Goal: Task Accomplishment & Management: Manage account settings

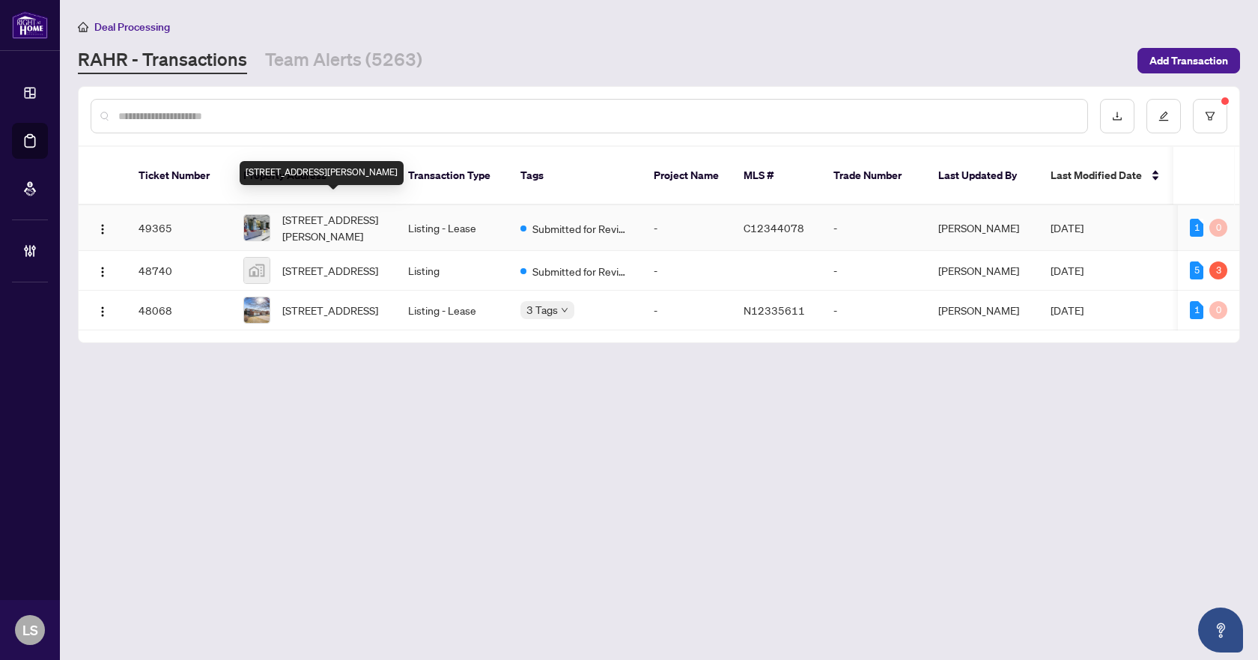
click at [373, 211] on span "[STREET_ADDRESS][PERSON_NAME]" at bounding box center [333, 227] width 102 height 33
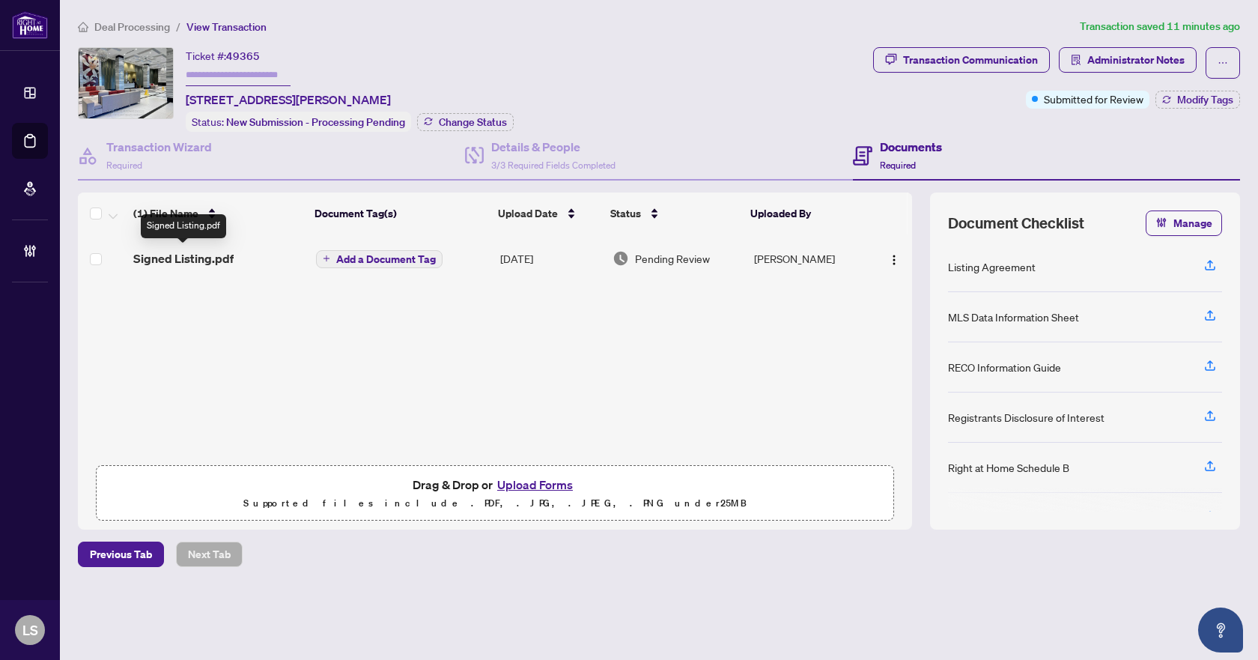
click at [220, 259] on span "Signed Listing.pdf" at bounding box center [183, 258] width 100 height 18
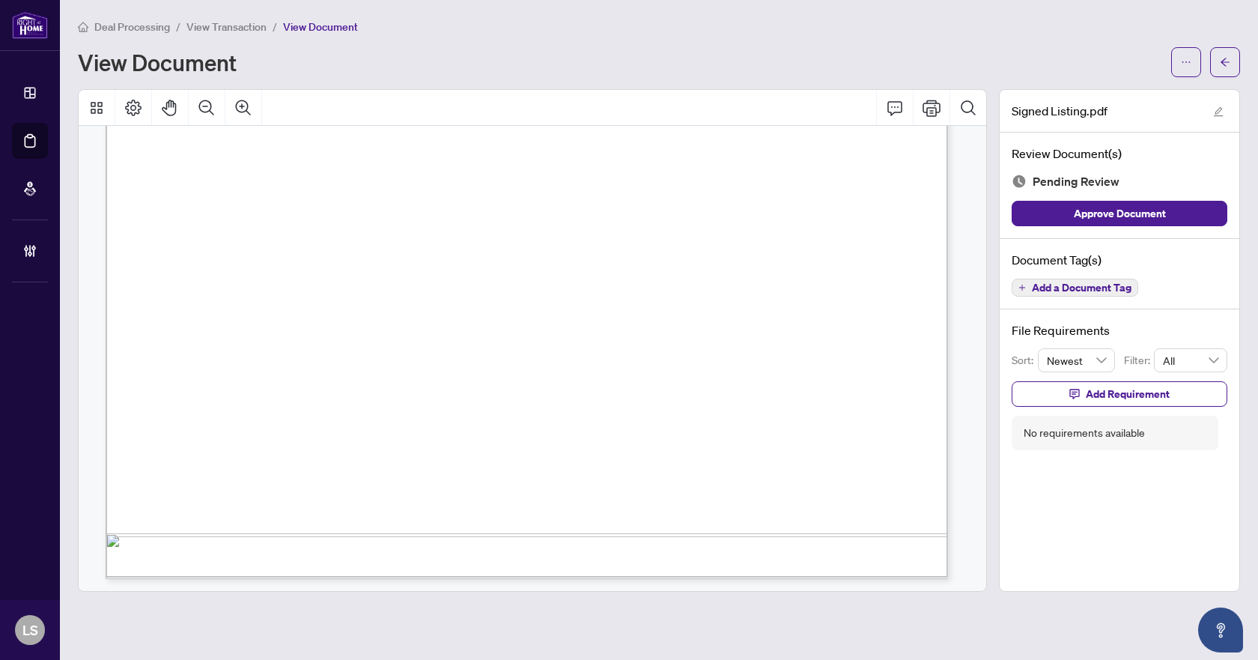
scroll to position [21445, 0]
click at [1051, 288] on span "Add a Document Tag" at bounding box center [1082, 287] width 100 height 10
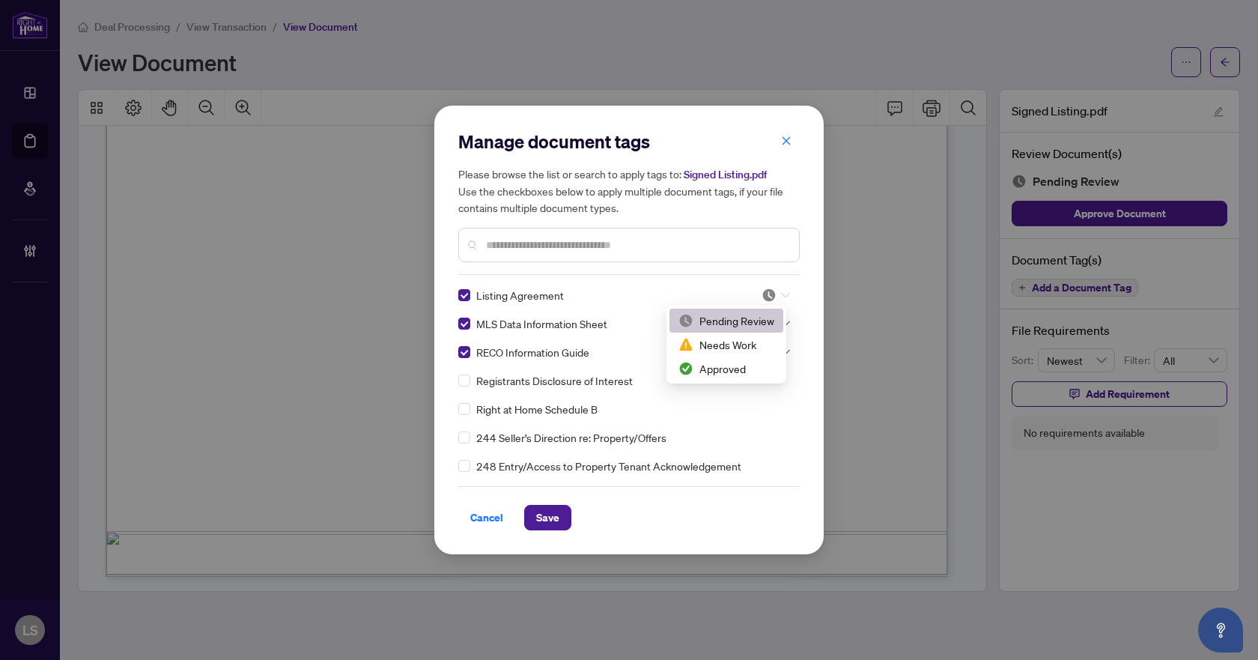
click at [782, 288] on div at bounding box center [775, 295] width 28 height 15
click at [745, 365] on div "Approved" at bounding box center [726, 368] width 96 height 16
click at [776, 324] on div at bounding box center [775, 323] width 28 height 15
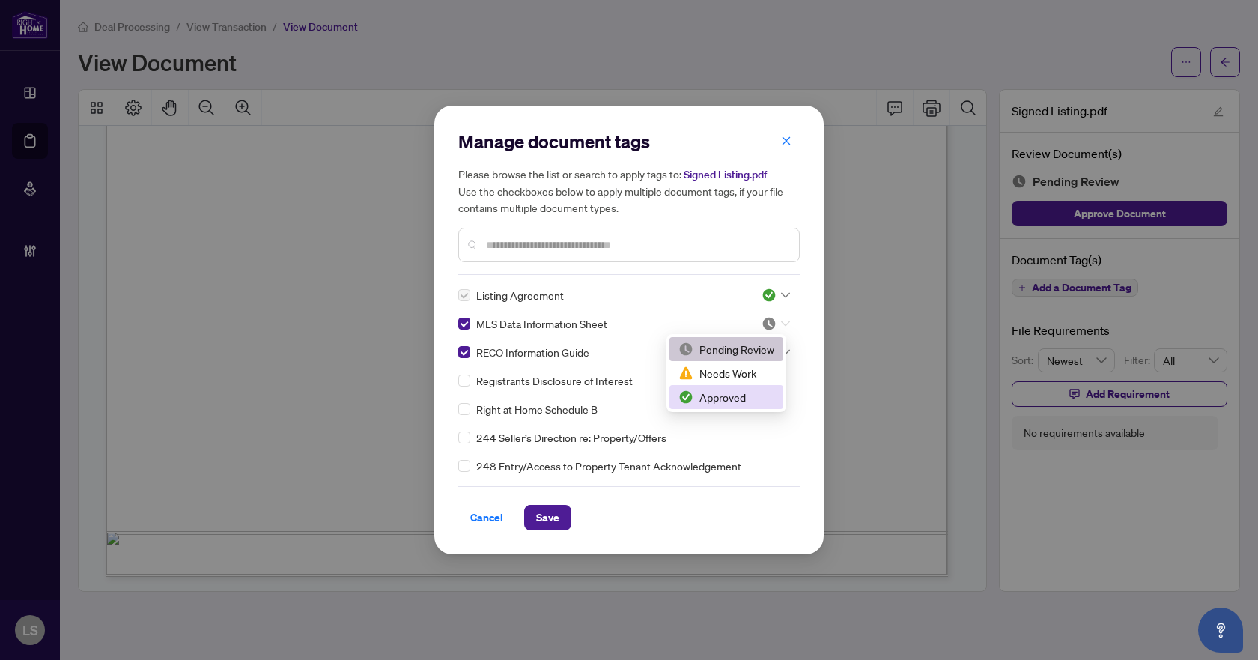
click at [749, 392] on div "Approved" at bounding box center [726, 397] width 96 height 16
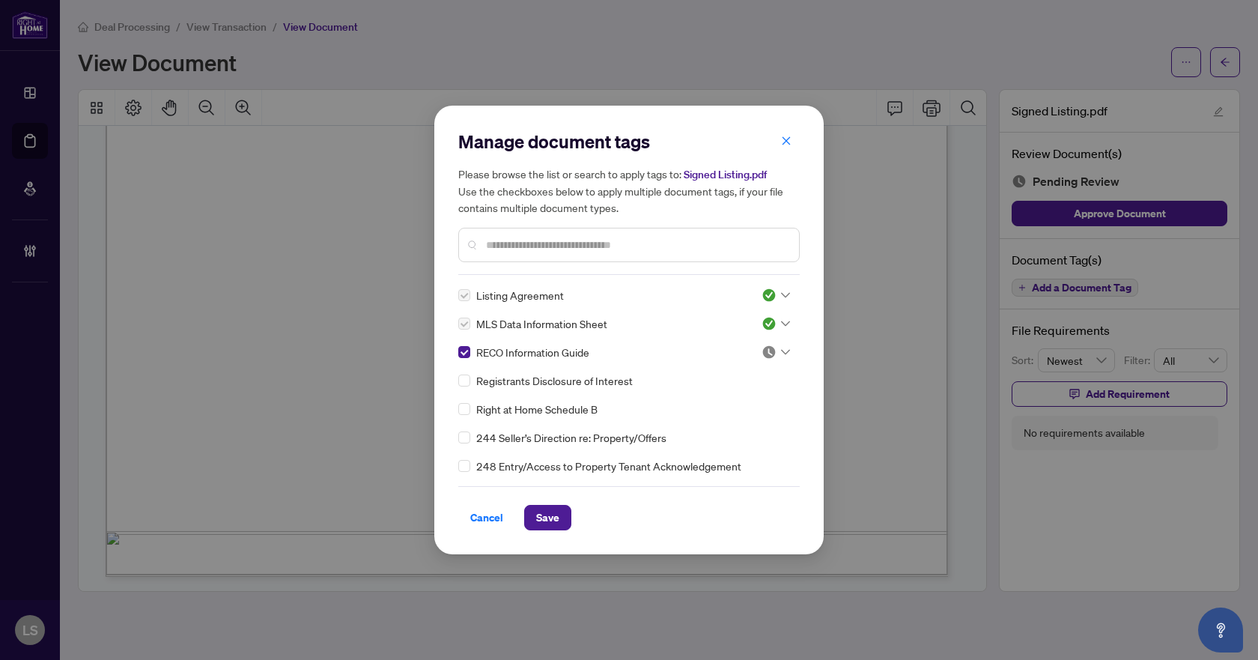
click at [782, 347] on div at bounding box center [775, 351] width 28 height 15
click at [743, 419] on div "Approved" at bounding box center [726, 425] width 96 height 16
click at [549, 515] on span "Save" at bounding box center [547, 517] width 23 height 24
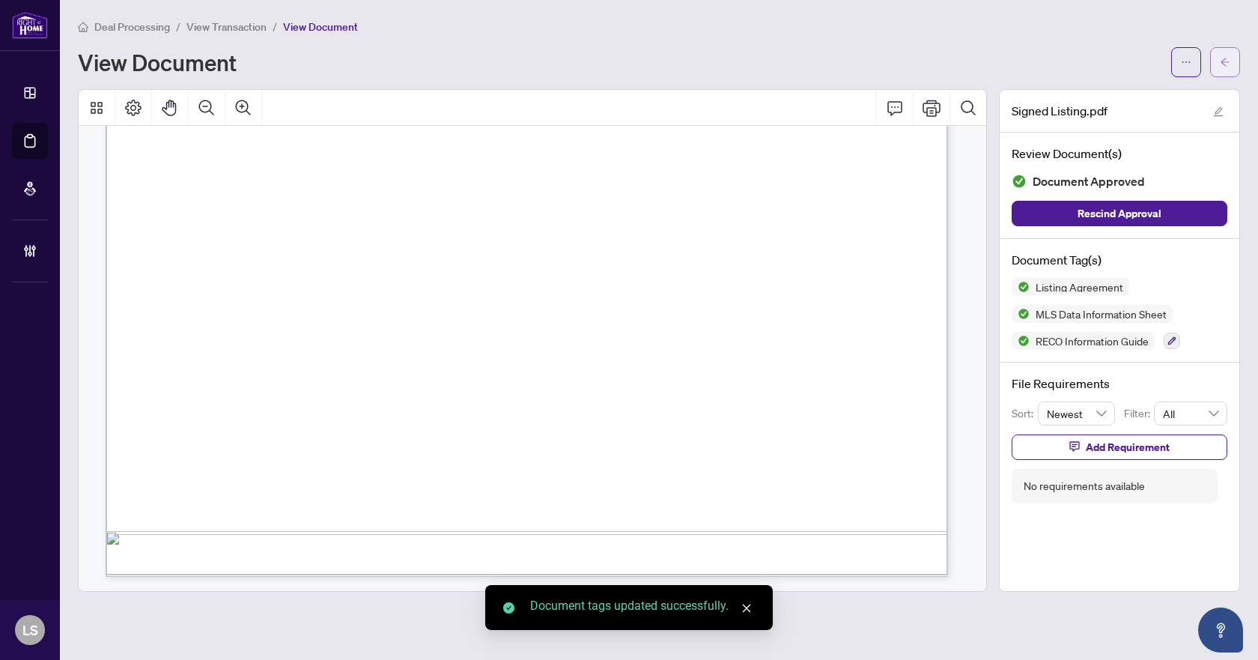
click at [1218, 50] on button "button" at bounding box center [1225, 62] width 30 height 30
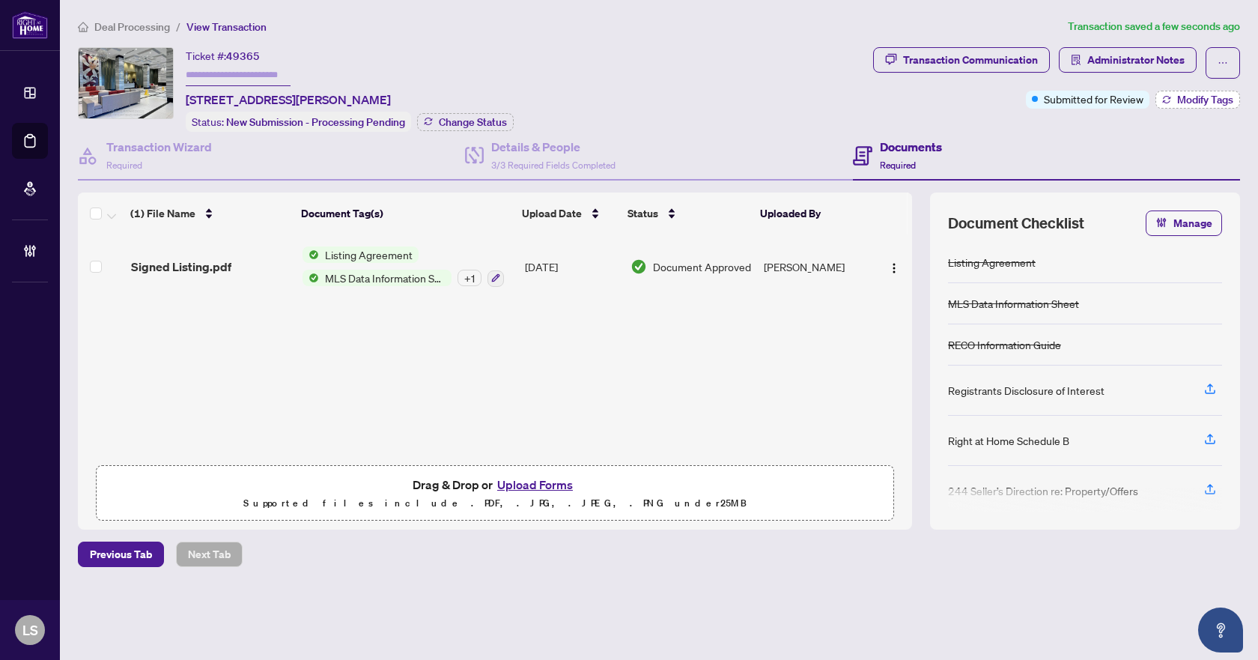
click at [1201, 106] on button "Modify Tags" at bounding box center [1197, 100] width 85 height 18
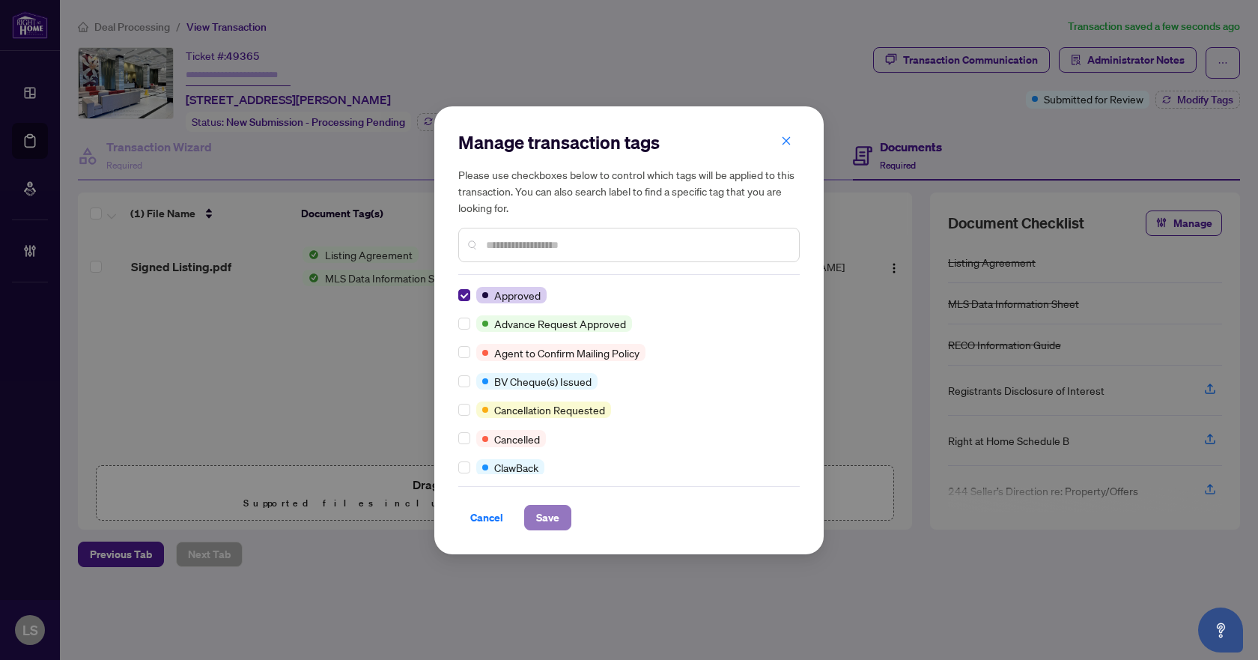
click at [538, 517] on span "Save" at bounding box center [547, 517] width 23 height 24
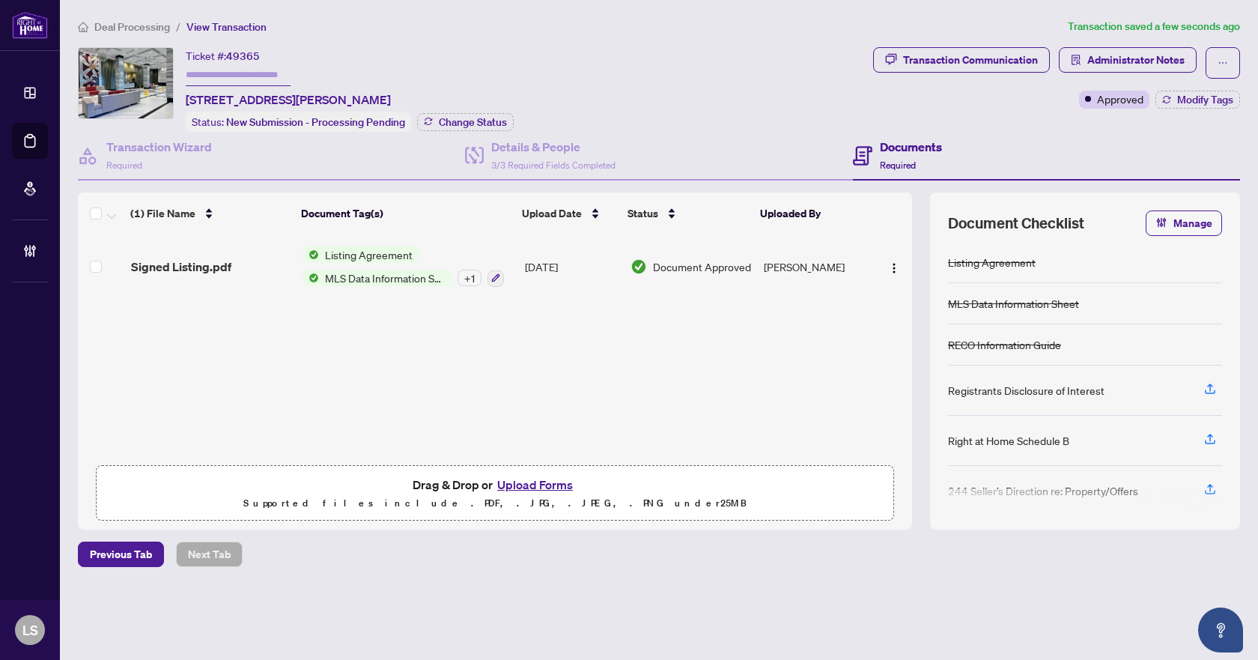
click at [135, 29] on span "Deal Processing" at bounding box center [132, 26] width 76 height 13
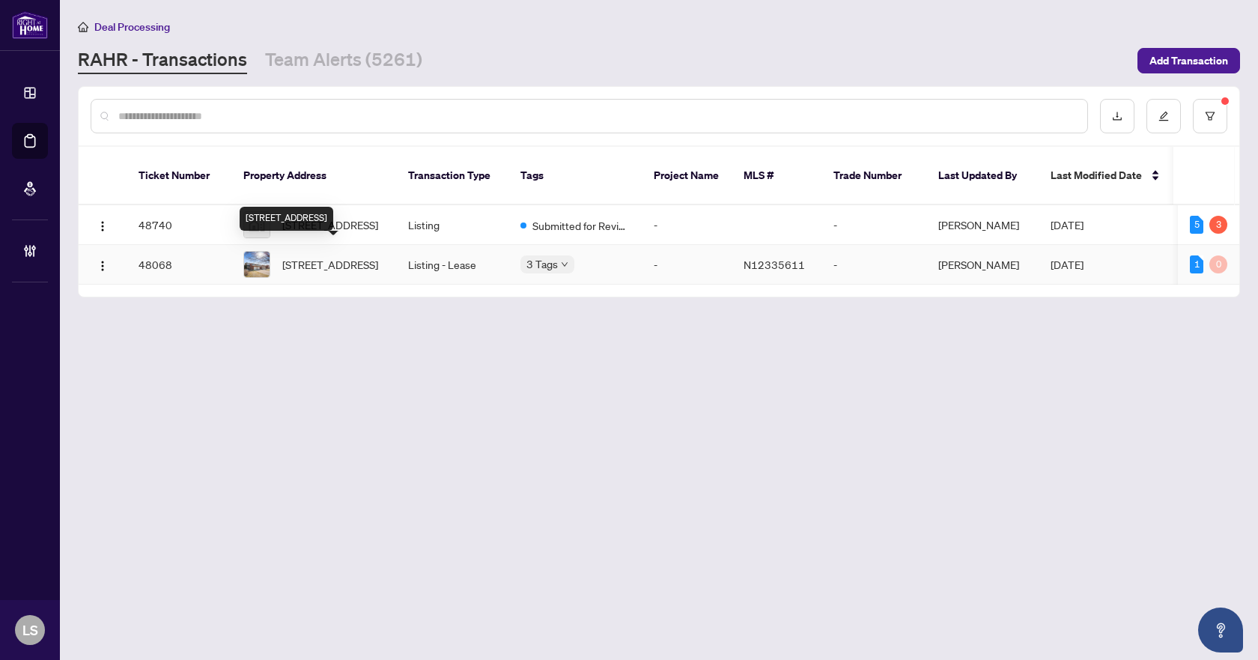
click at [329, 256] on span "[STREET_ADDRESS]" at bounding box center [330, 264] width 96 height 16
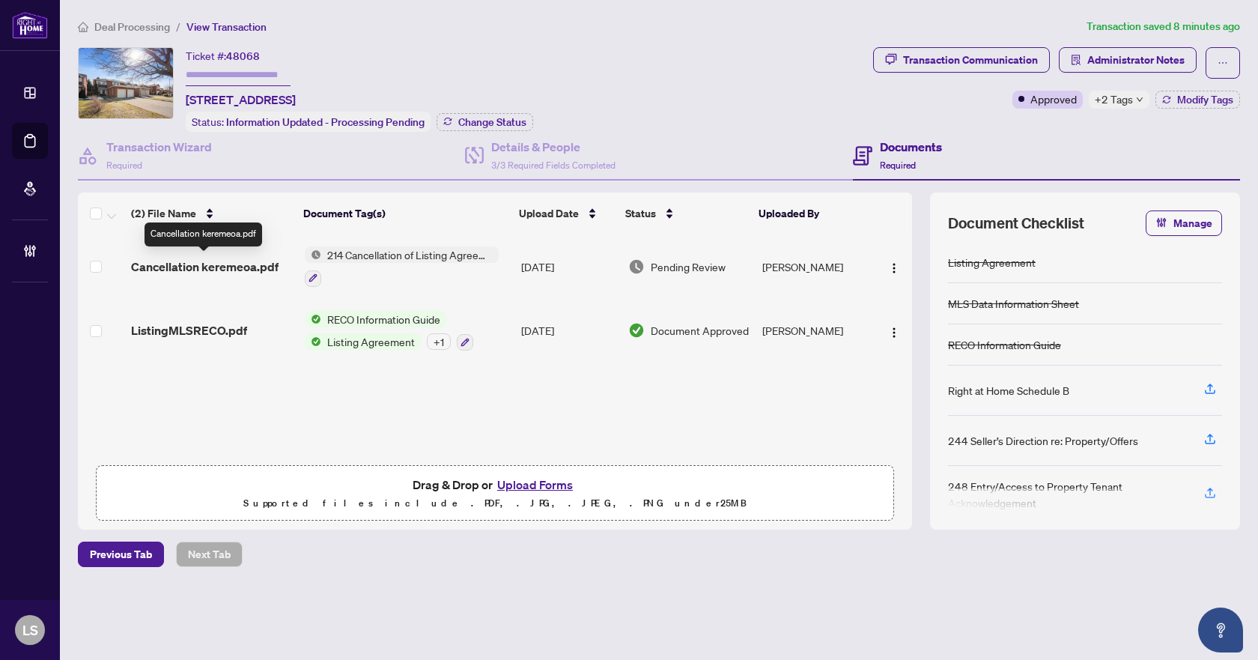
click at [258, 270] on span "Cancellation keremeoa.pdf" at bounding box center [205, 267] width 148 height 18
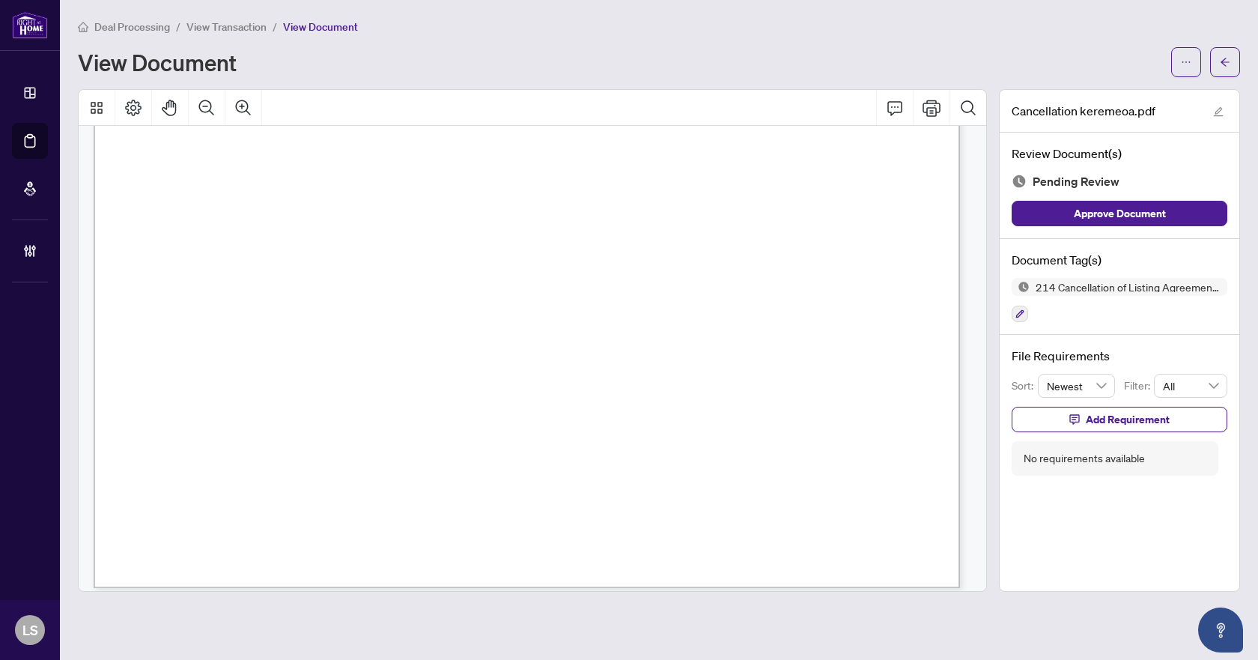
scroll to position [686, 0]
click at [1190, 64] on icon "ellipsis" at bounding box center [1186, 62] width 10 height 10
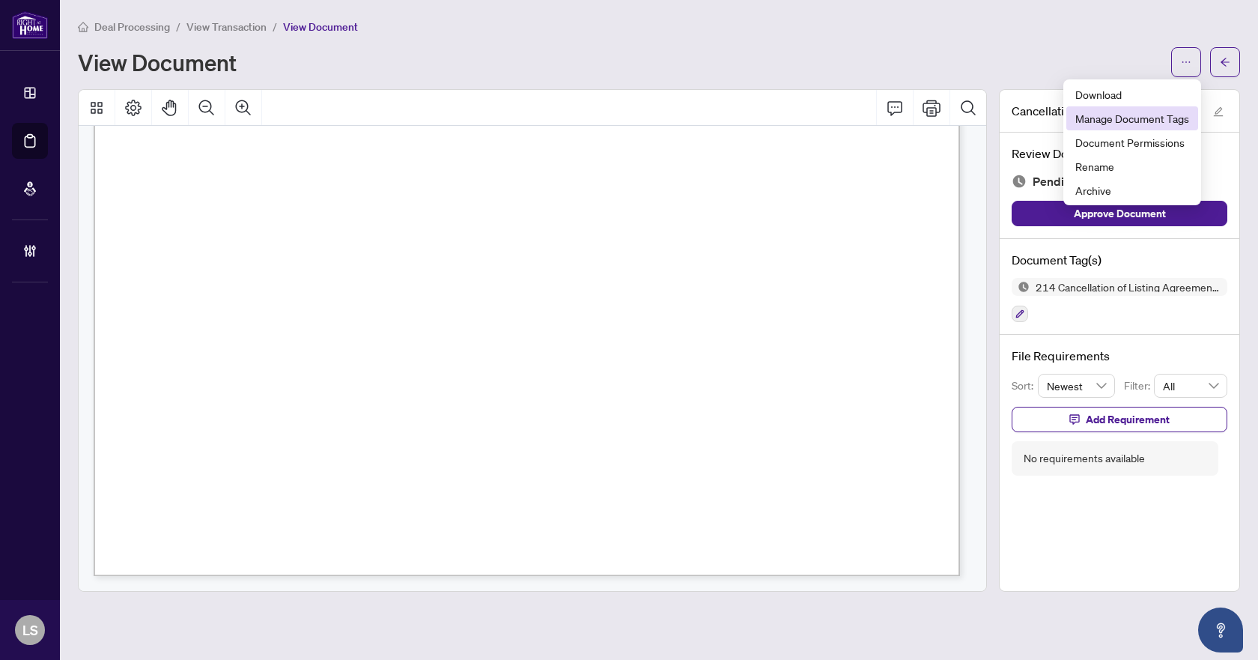
click at [1101, 109] on li "Manage Document Tags" at bounding box center [1132, 118] width 132 height 24
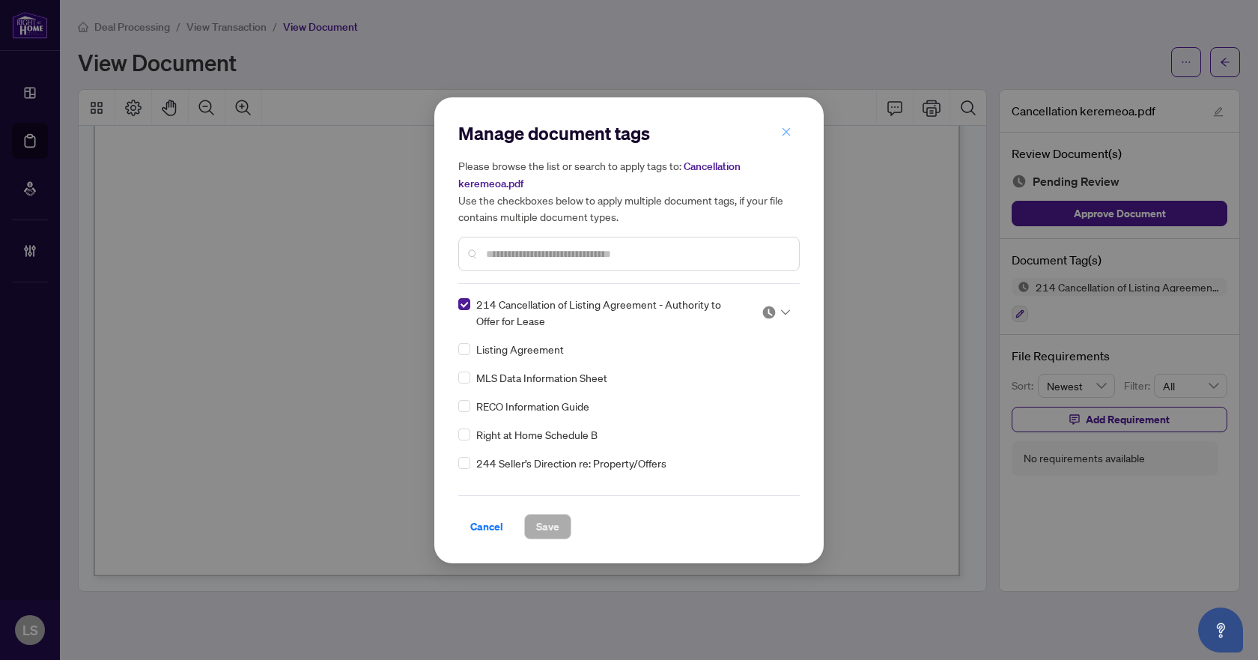
click at [782, 139] on span "button" at bounding box center [786, 133] width 10 height 24
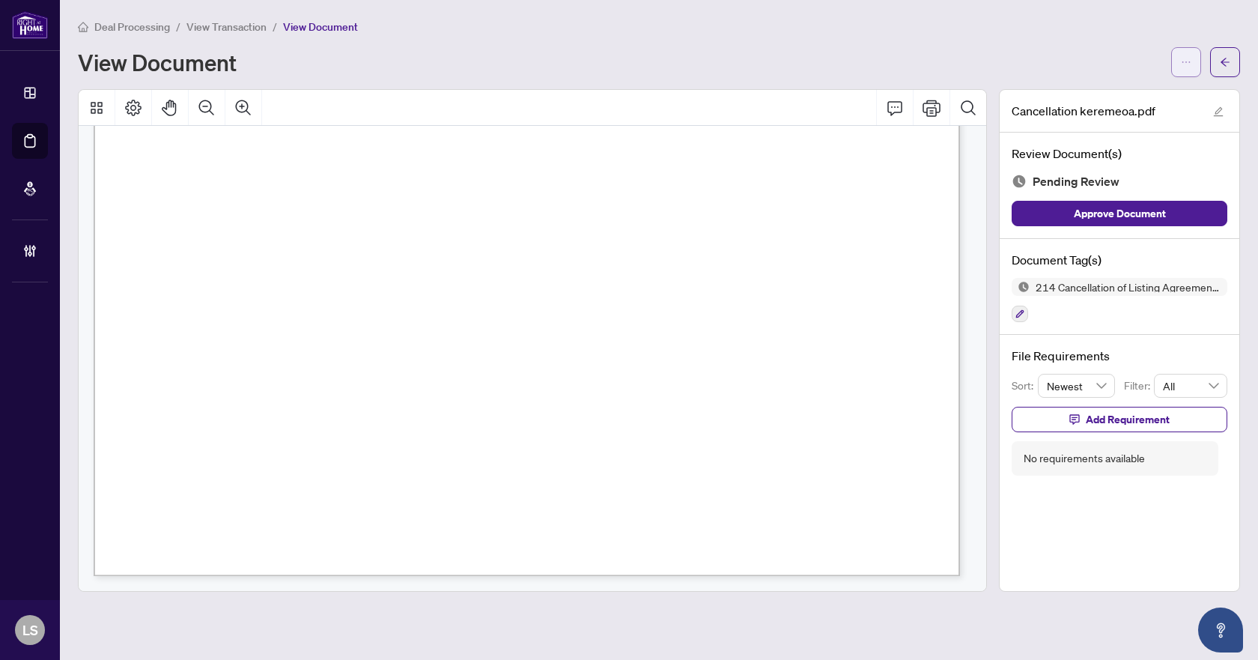
click at [1176, 63] on button "button" at bounding box center [1186, 62] width 30 height 30
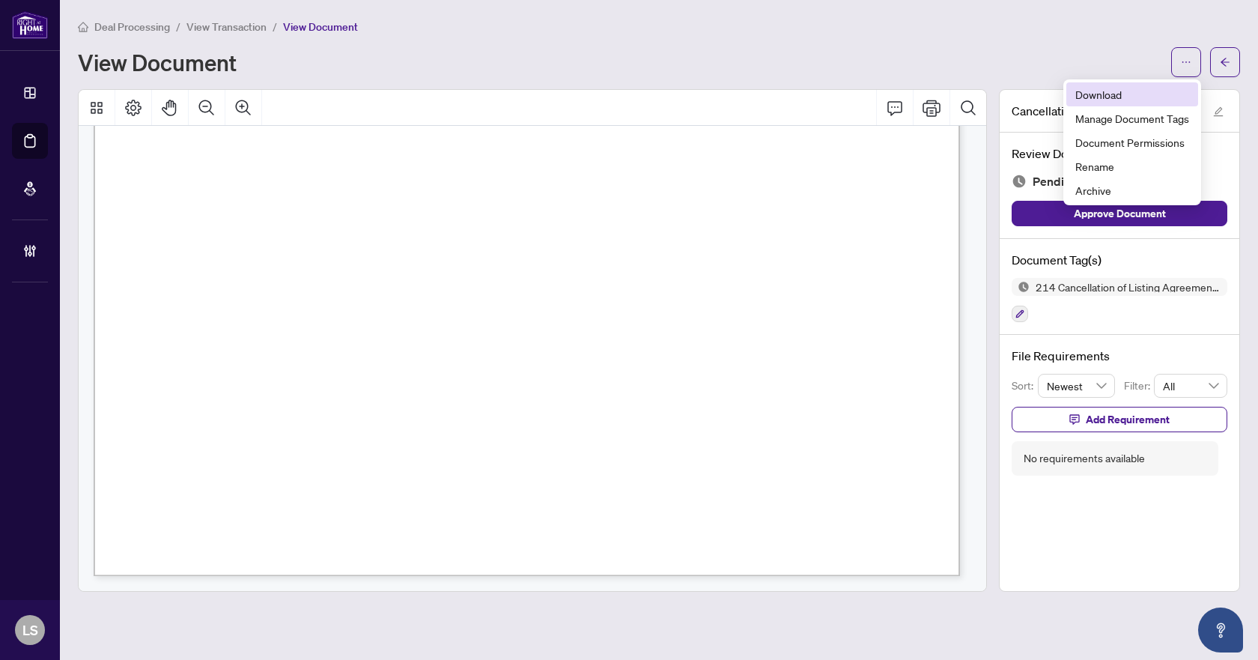
click at [1089, 98] on span "Download" at bounding box center [1132, 94] width 114 height 16
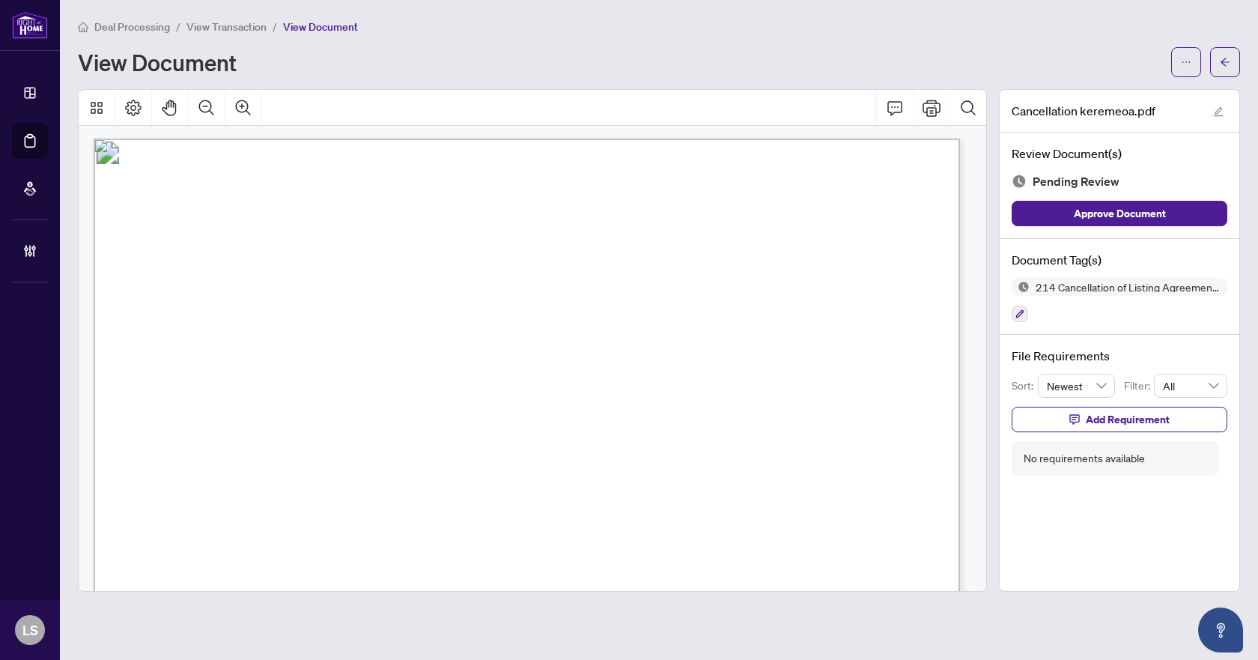
scroll to position [0, 0]
click at [250, 30] on span "View Transaction" at bounding box center [226, 26] width 80 height 13
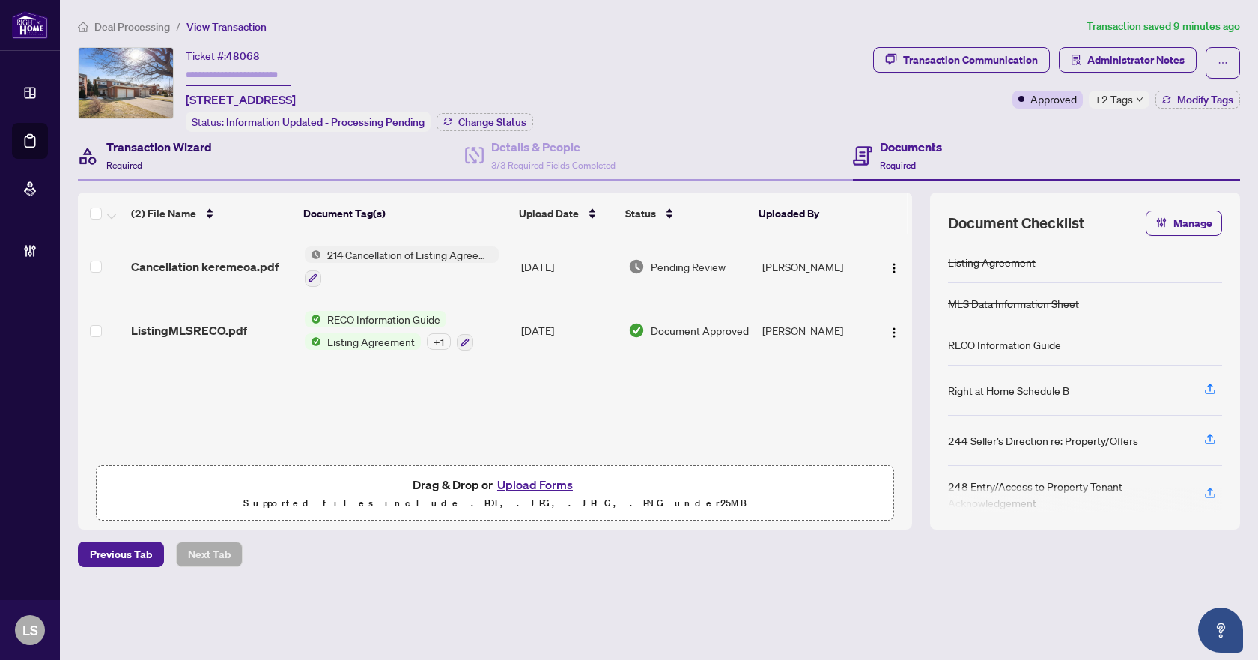
click at [156, 141] on h4 "Transaction Wizard" at bounding box center [159, 147] width 106 height 18
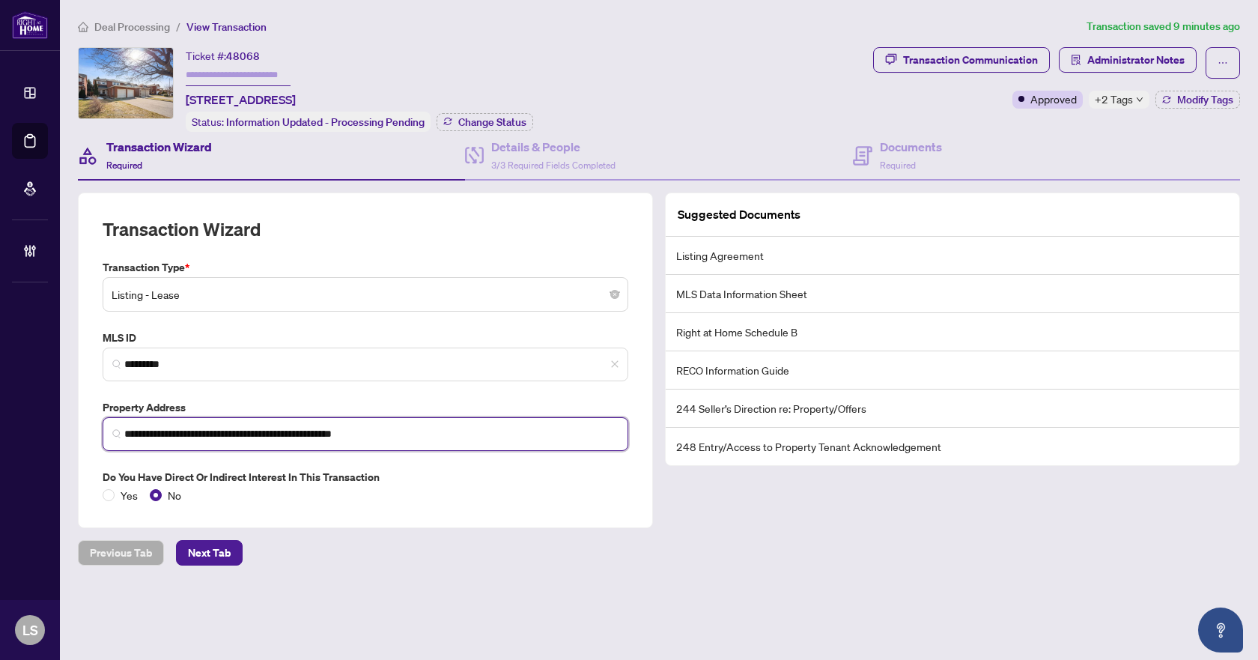
drag, startPoint x: 202, startPoint y: 430, endPoint x: 125, endPoint y: 431, distance: 77.1
click at [125, 431] on input "**********" at bounding box center [371, 434] width 494 height 16
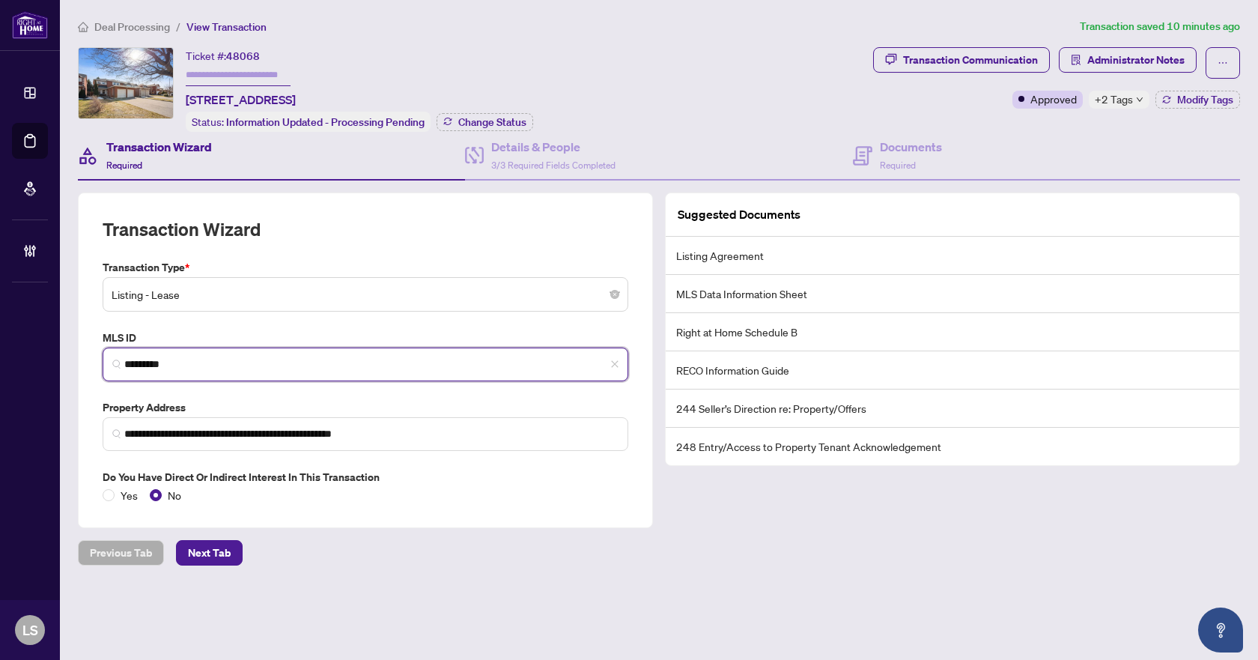
drag, startPoint x: 218, startPoint y: 365, endPoint x: 106, endPoint y: 370, distance: 112.4
click at [106, 370] on span "*********" at bounding box center [366, 364] width 526 height 34
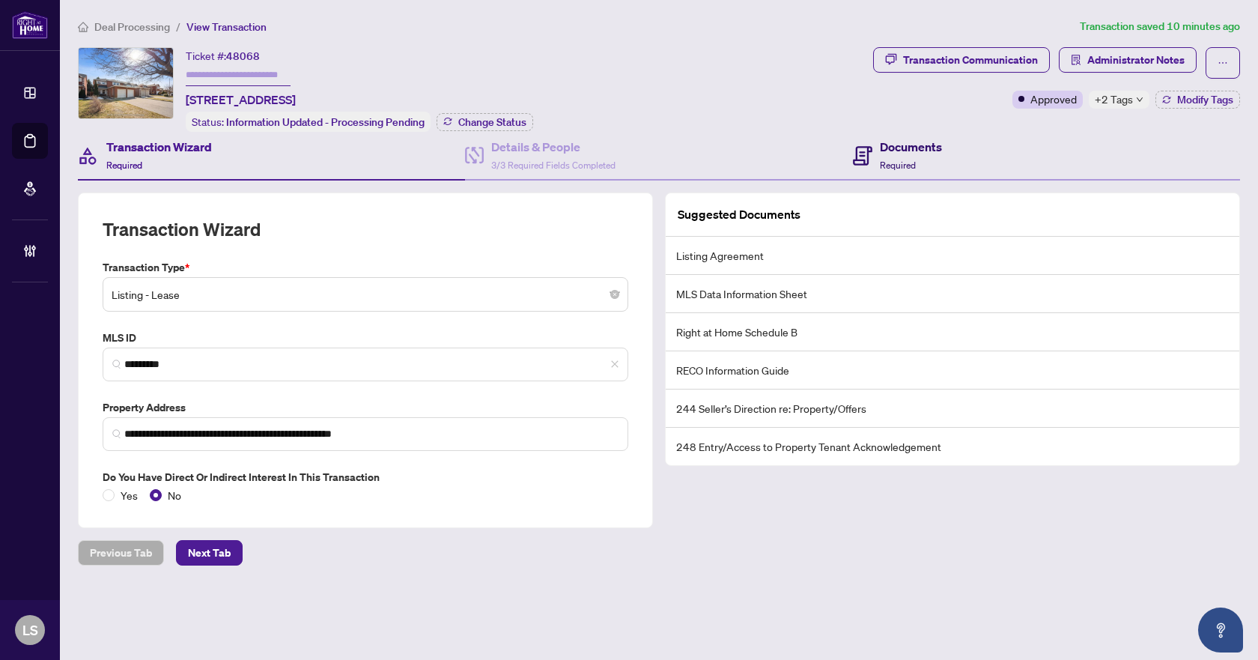
click at [913, 153] on div "Documents Required" at bounding box center [911, 155] width 62 height 35
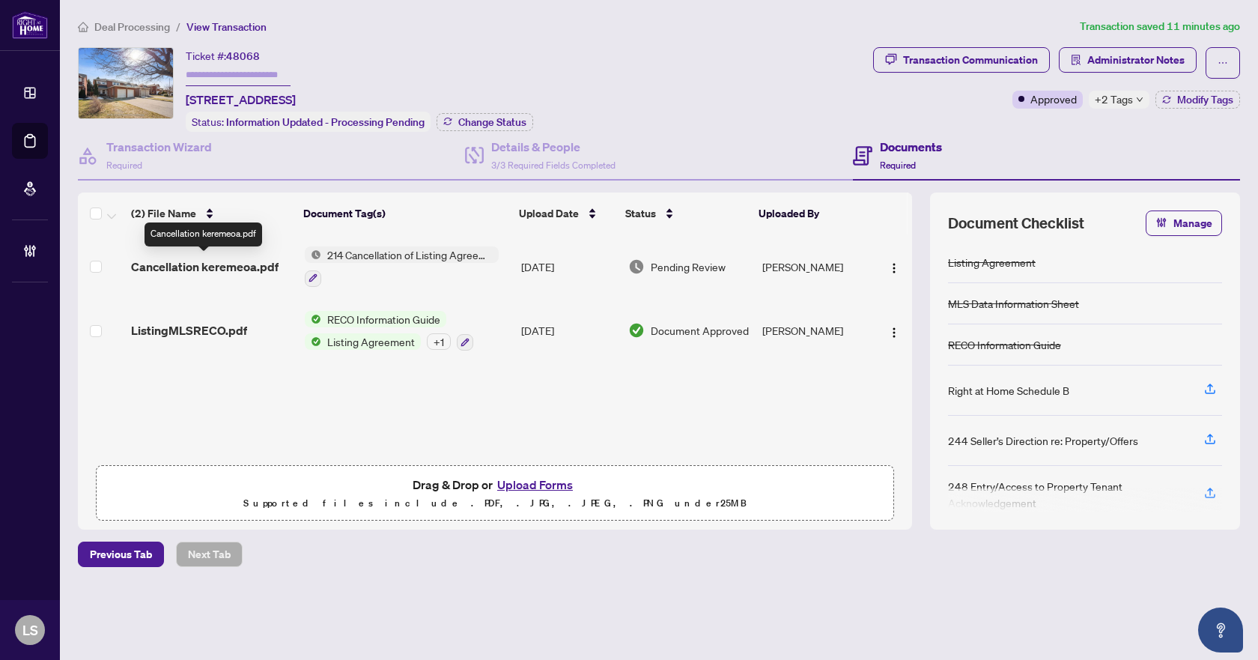
click at [252, 270] on span "Cancellation keremeoa.pdf" at bounding box center [205, 267] width 148 height 18
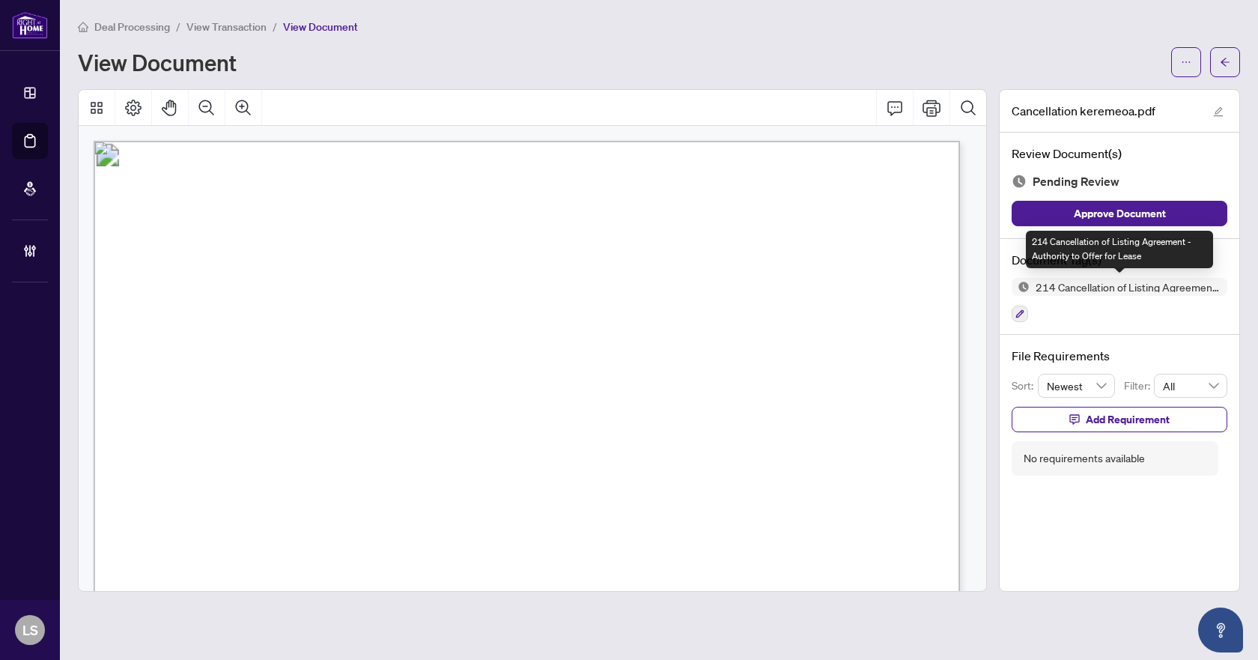
click at [1124, 289] on span "214 Cancellation of Listing Agreement - Authority to Offer for Lease" at bounding box center [1129, 287] width 198 height 10
click at [1026, 309] on button "button" at bounding box center [1020, 313] width 16 height 16
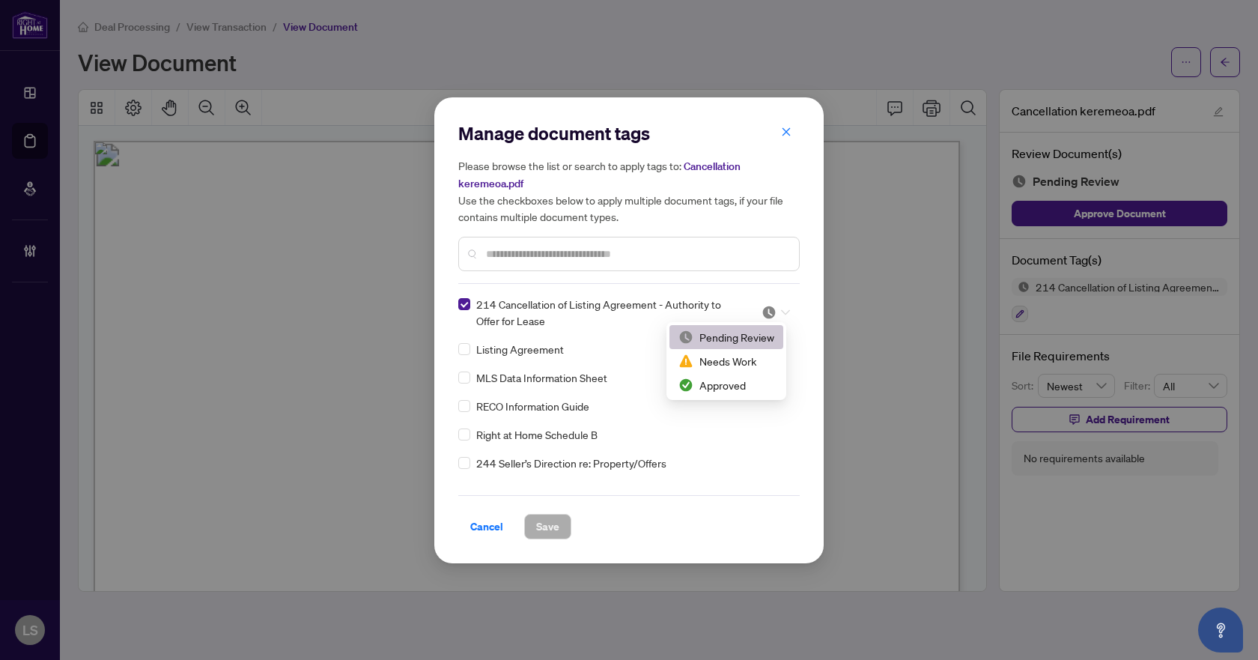
click at [773, 310] on div at bounding box center [775, 312] width 28 height 15
click at [739, 366] on div "Needs Work" at bounding box center [726, 361] width 96 height 16
click at [561, 517] on button "Save" at bounding box center [547, 526] width 47 height 25
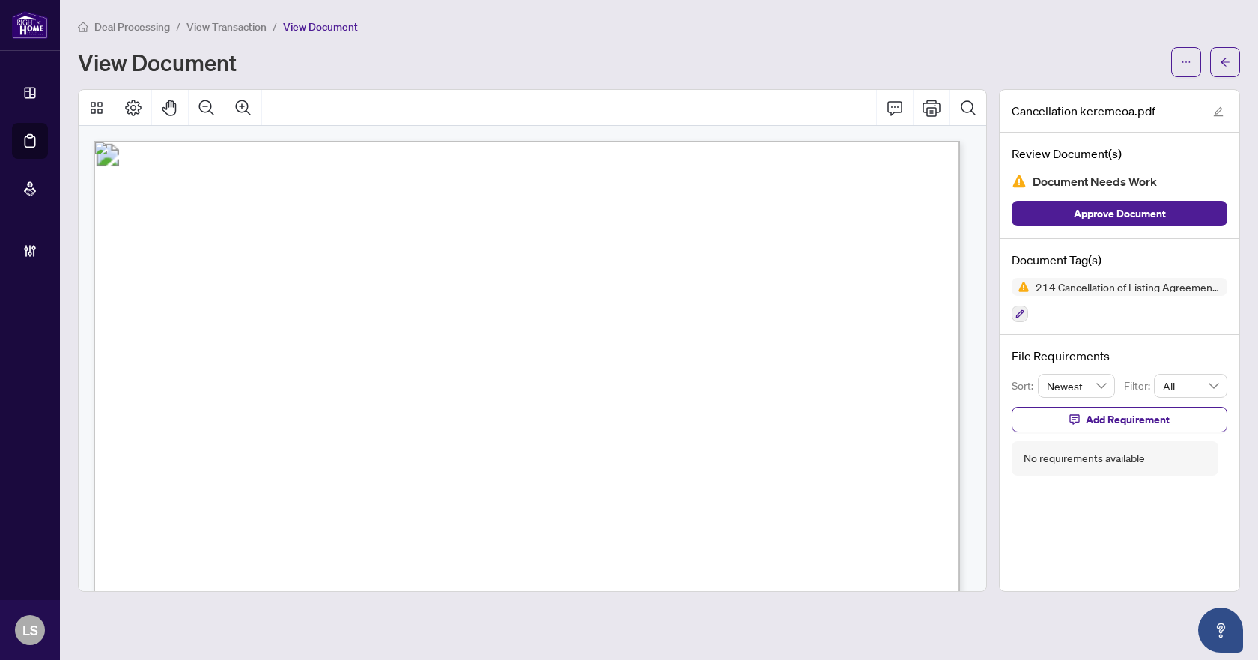
click at [1156, 216] on span "Approve Document" at bounding box center [1120, 213] width 92 height 24
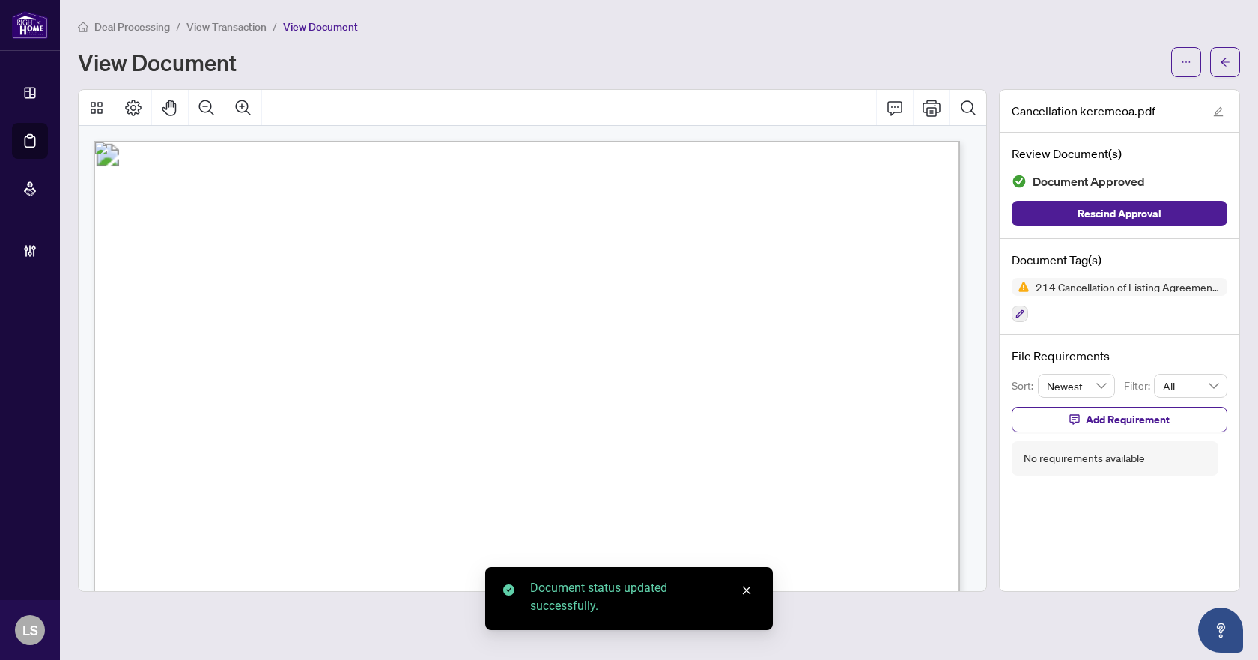
click at [1223, 66] on icon "arrow-left" at bounding box center [1225, 62] width 10 height 10
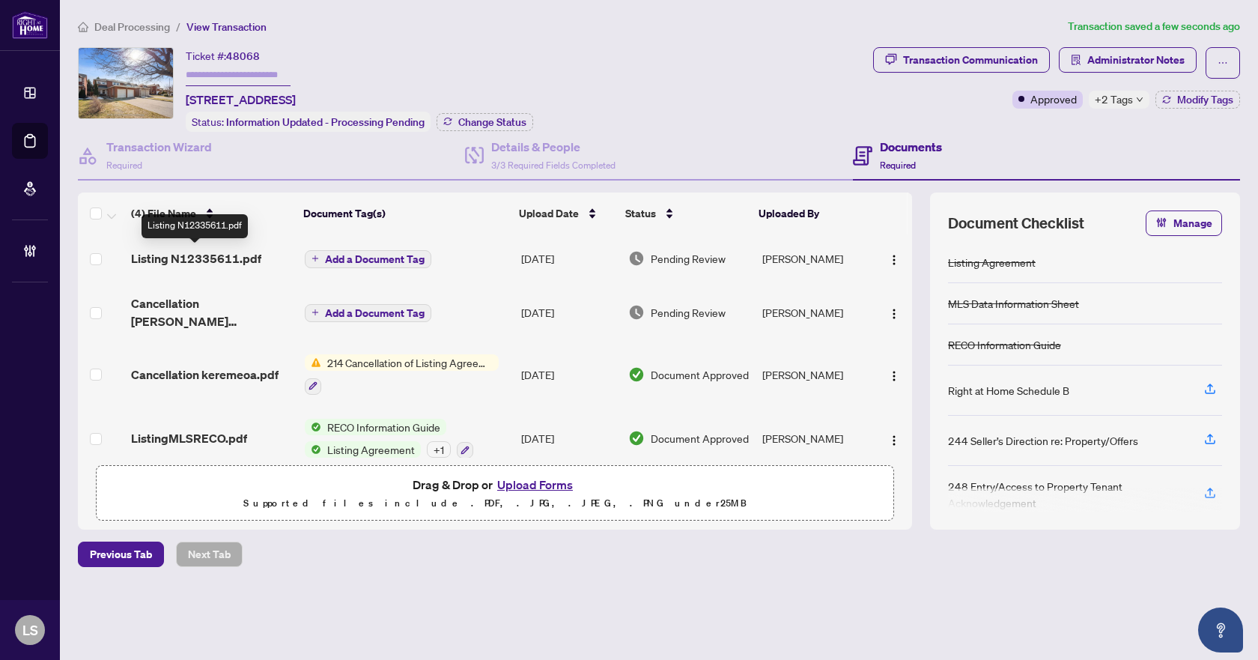
click at [227, 257] on span "Listing N12335611.pdf" at bounding box center [196, 258] width 130 height 18
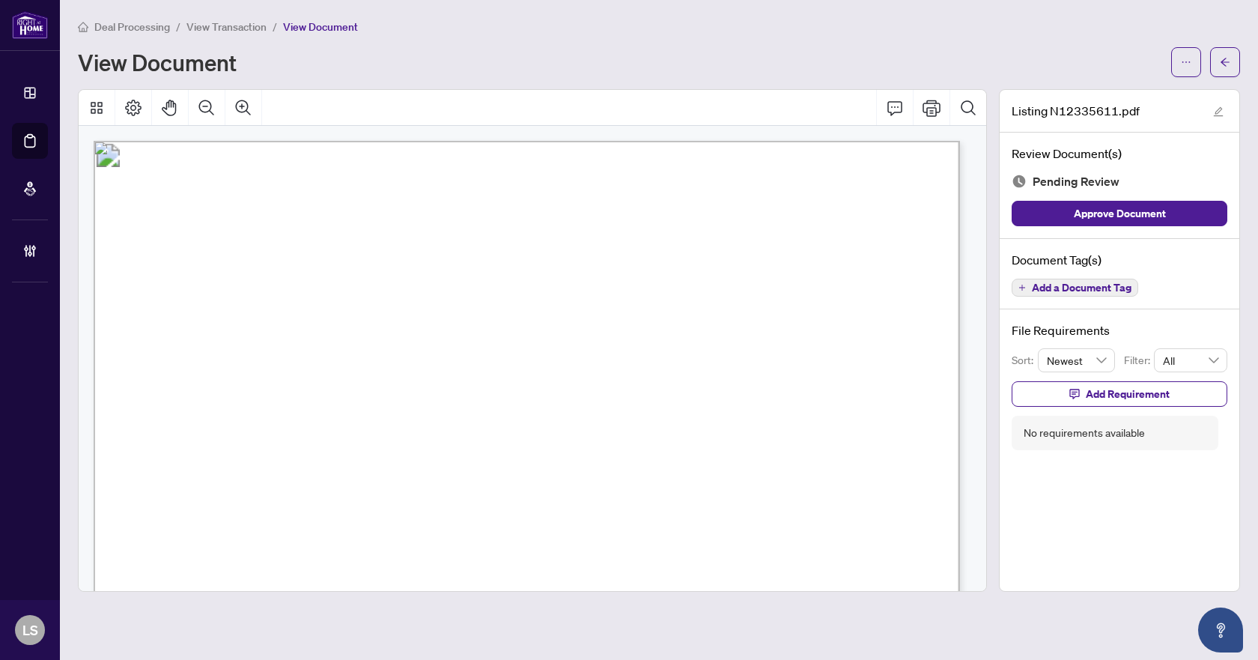
click at [1084, 282] on span "Add a Document Tag" at bounding box center [1082, 287] width 100 height 10
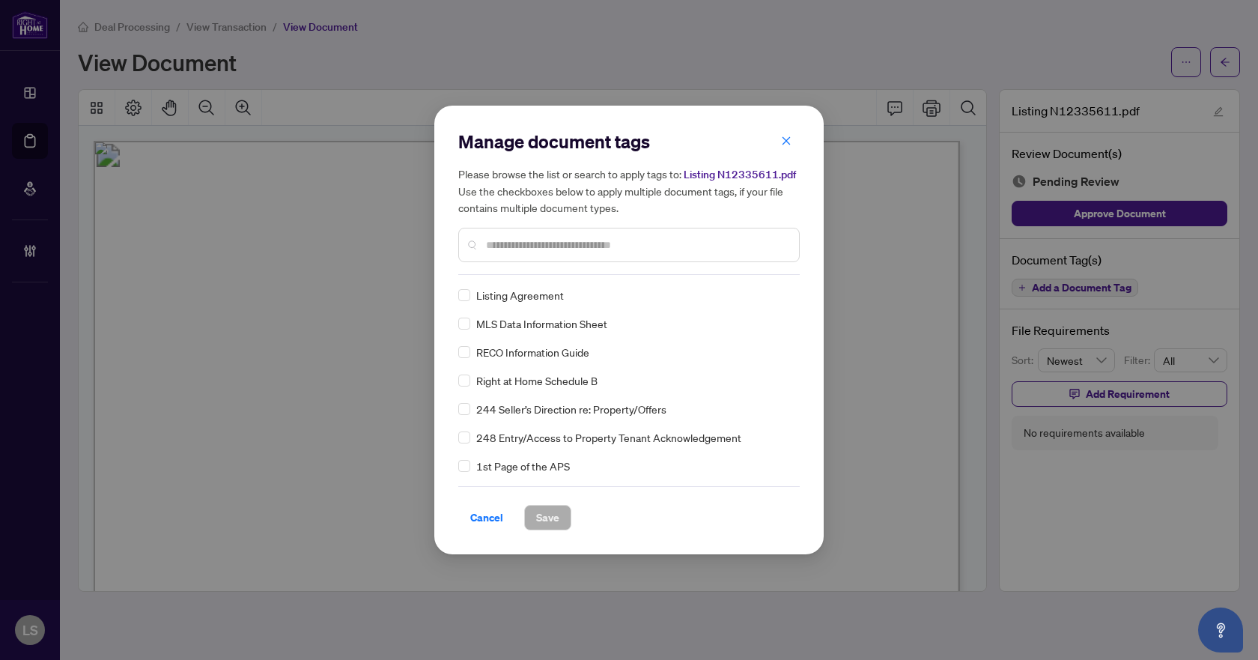
click at [545, 243] on input "text" at bounding box center [636, 245] width 301 height 16
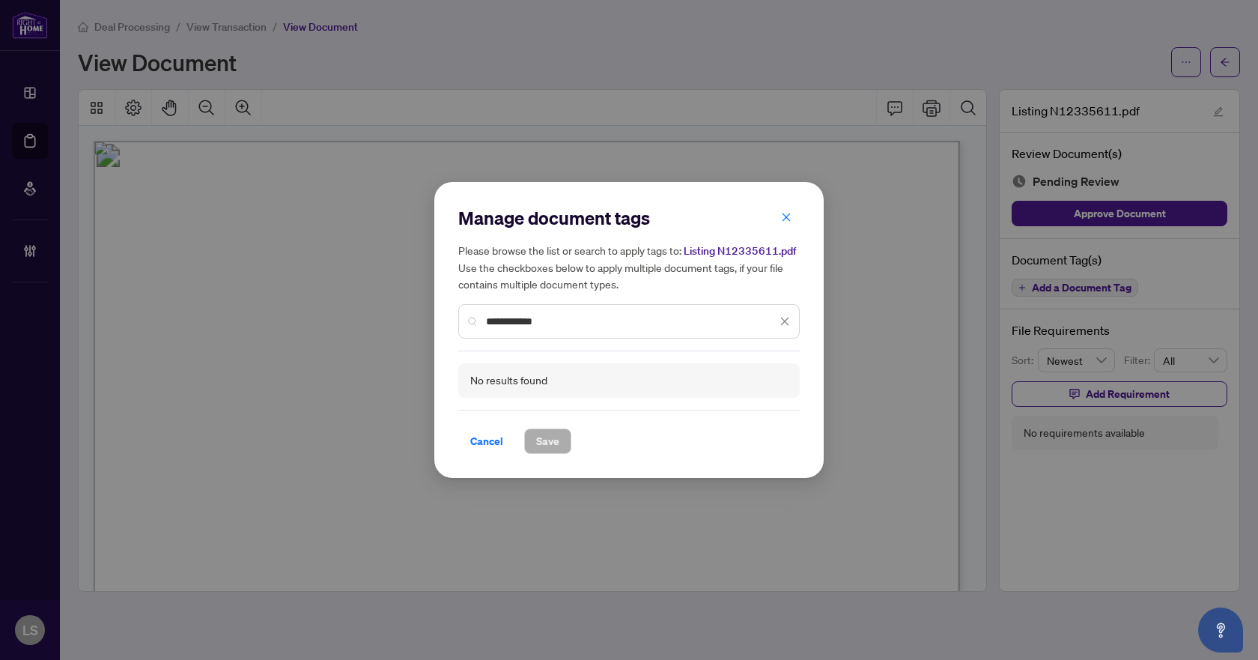
drag, startPoint x: 511, startPoint y: 326, endPoint x: 562, endPoint y: 326, distance: 50.9
click at [562, 326] on input "**********" at bounding box center [631, 321] width 291 height 16
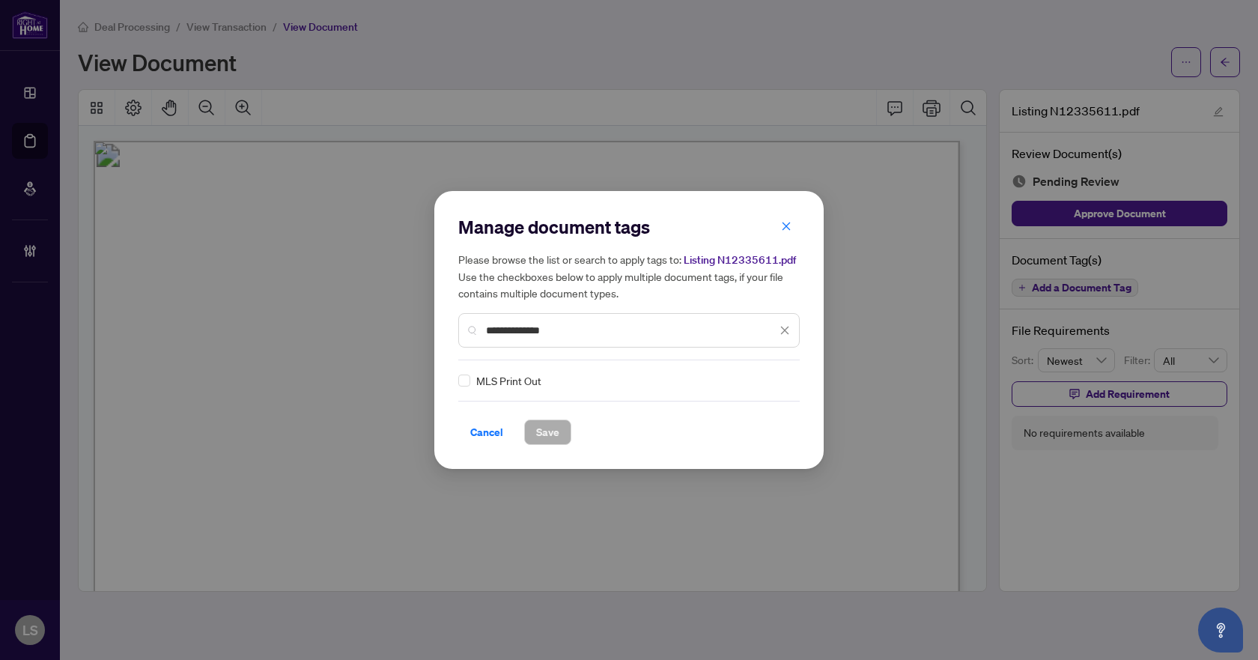
type input "**********"
click at [768, 381] on img at bounding box center [768, 380] width 15 height 15
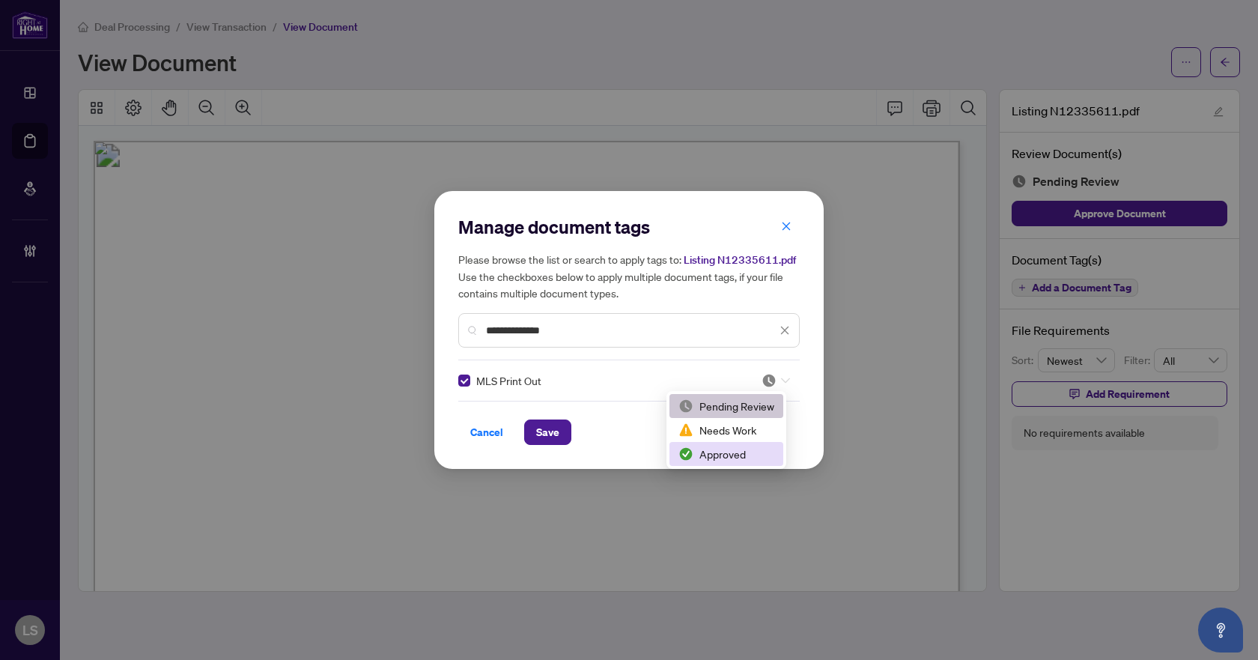
drag, startPoint x: 728, startPoint y: 457, endPoint x: 621, endPoint y: 462, distance: 107.2
click at [727, 457] on div "Approved" at bounding box center [726, 453] width 96 height 16
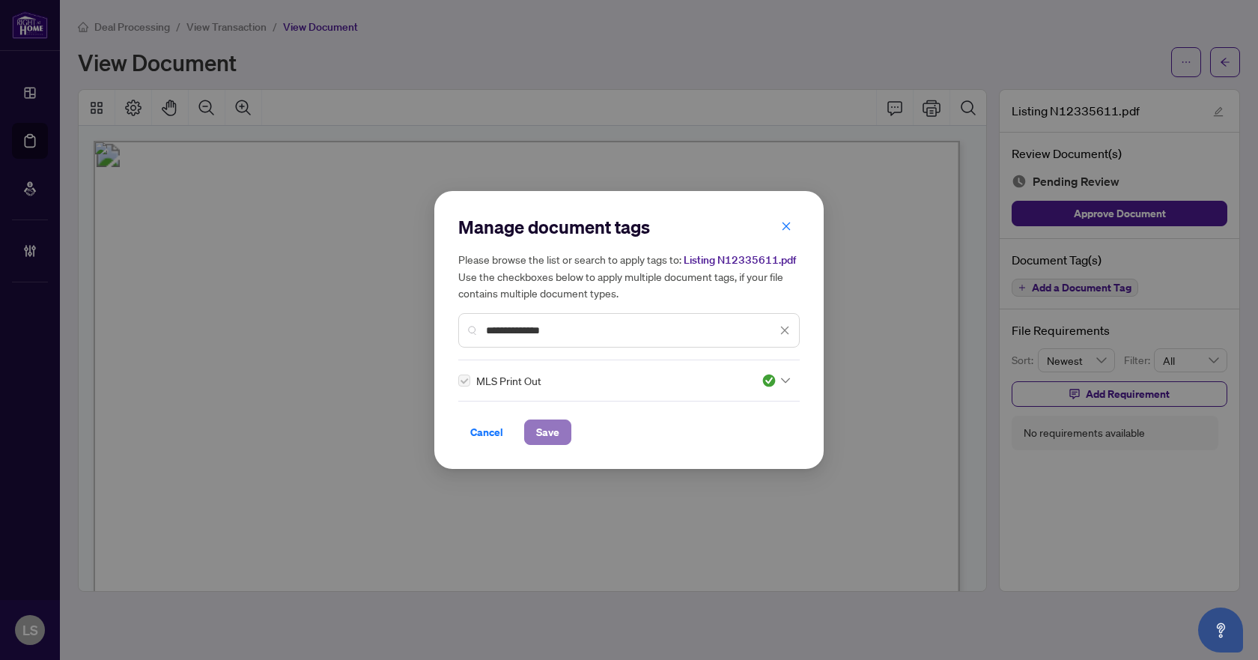
click at [551, 429] on span "Save" at bounding box center [547, 432] width 23 height 24
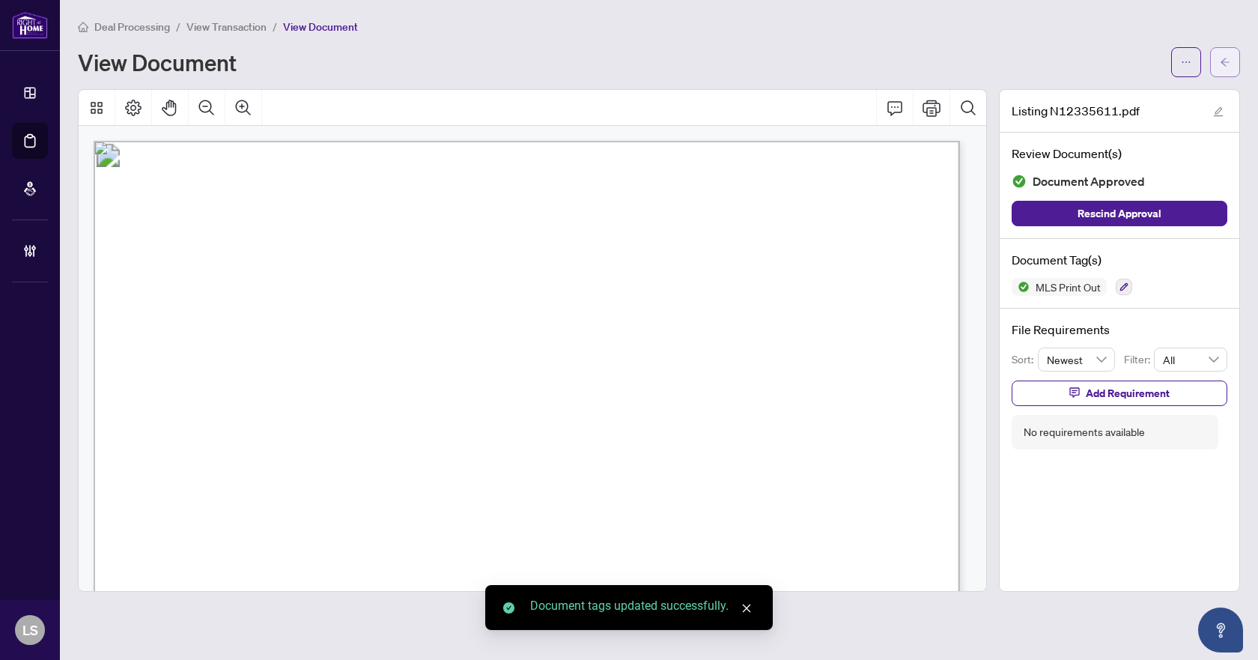
click at [1223, 67] on span "button" at bounding box center [1225, 62] width 10 height 24
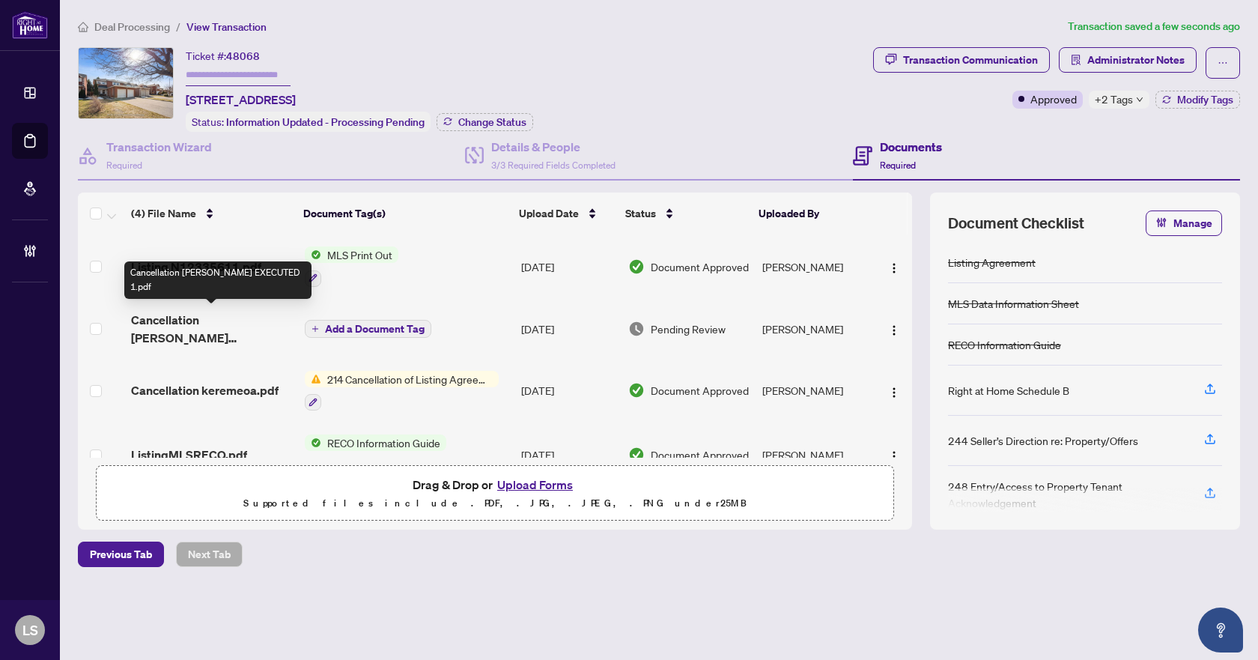
click at [219, 311] on span "Cancellation [PERSON_NAME] EXECUTED 1.pdf" at bounding box center [211, 329] width 161 height 36
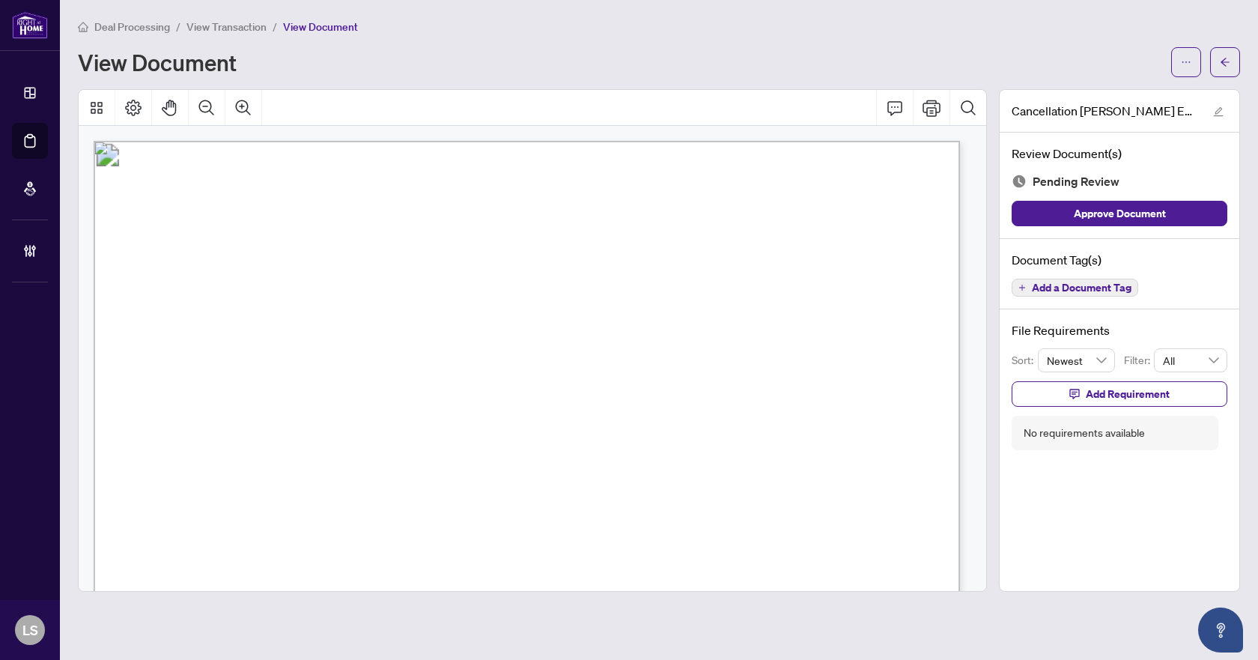
click at [1070, 288] on span "Add a Document Tag" at bounding box center [1082, 287] width 100 height 10
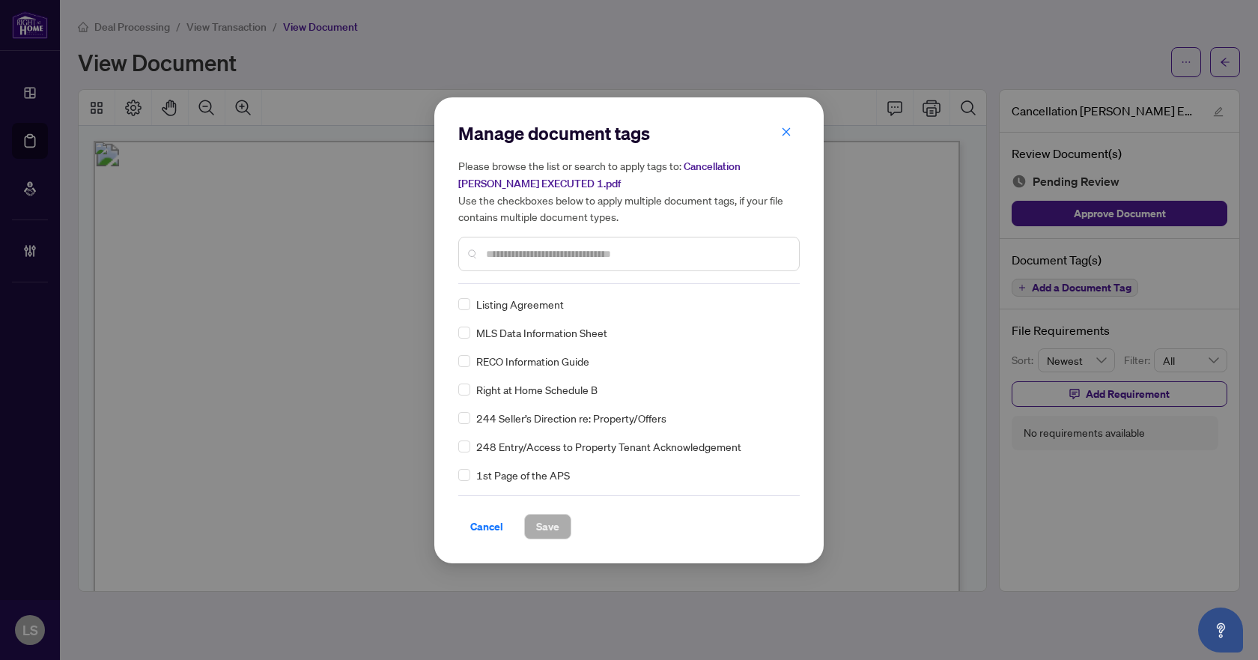
click at [586, 248] on input "text" at bounding box center [636, 254] width 301 height 16
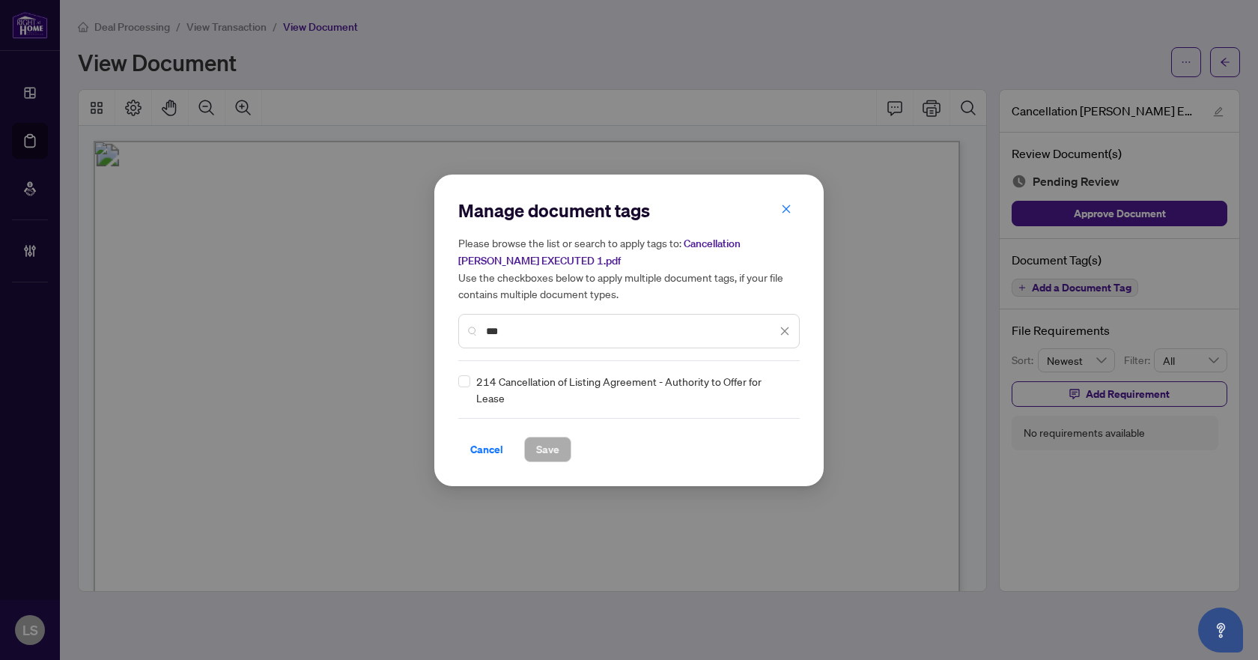
type input "***"
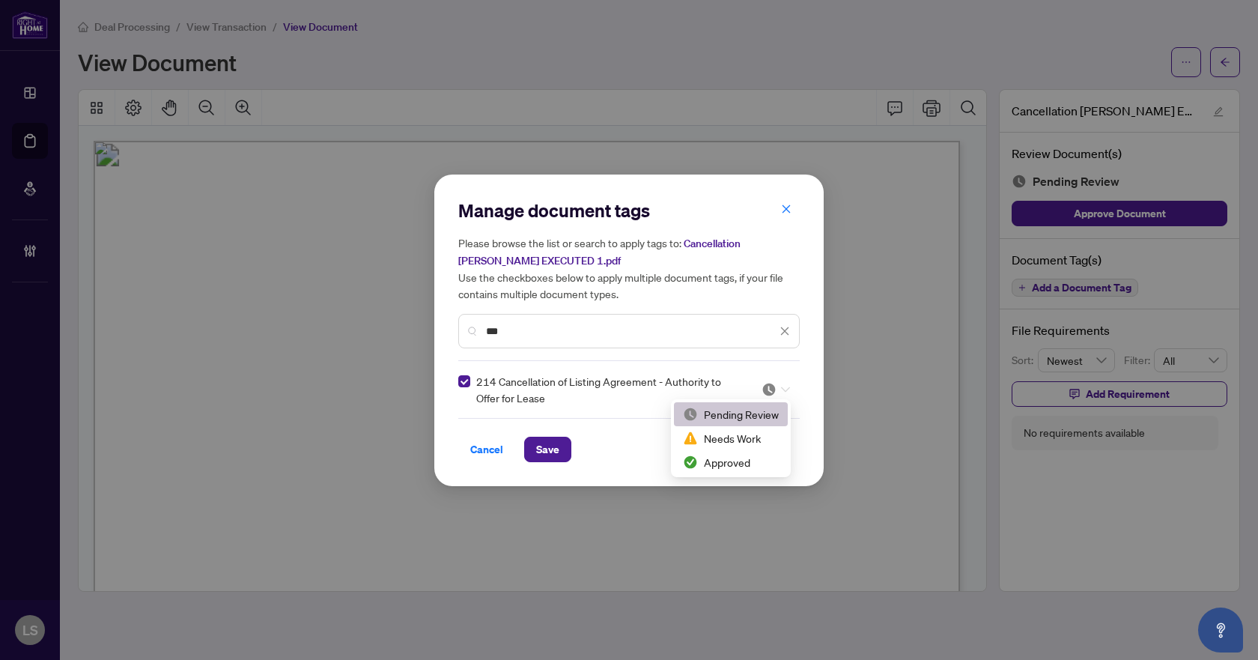
click at [784, 382] on div at bounding box center [775, 389] width 28 height 15
click at [750, 463] on div "Approved" at bounding box center [731, 462] width 96 height 16
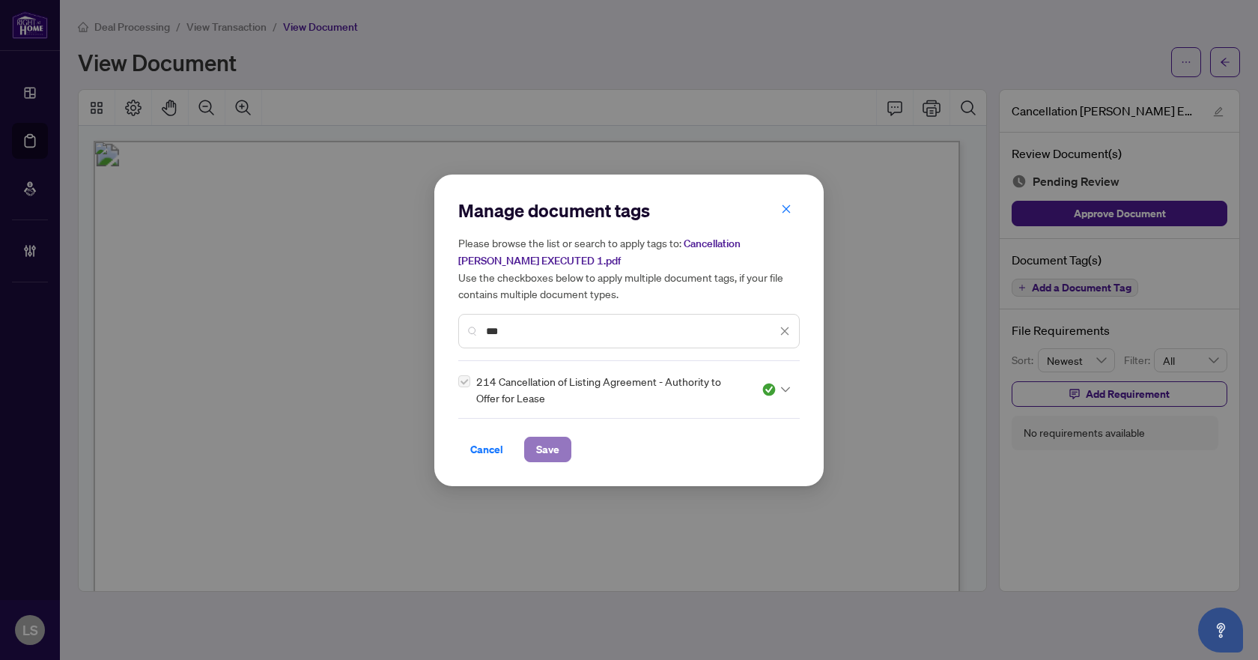
click at [548, 449] on span "Save" at bounding box center [547, 449] width 23 height 24
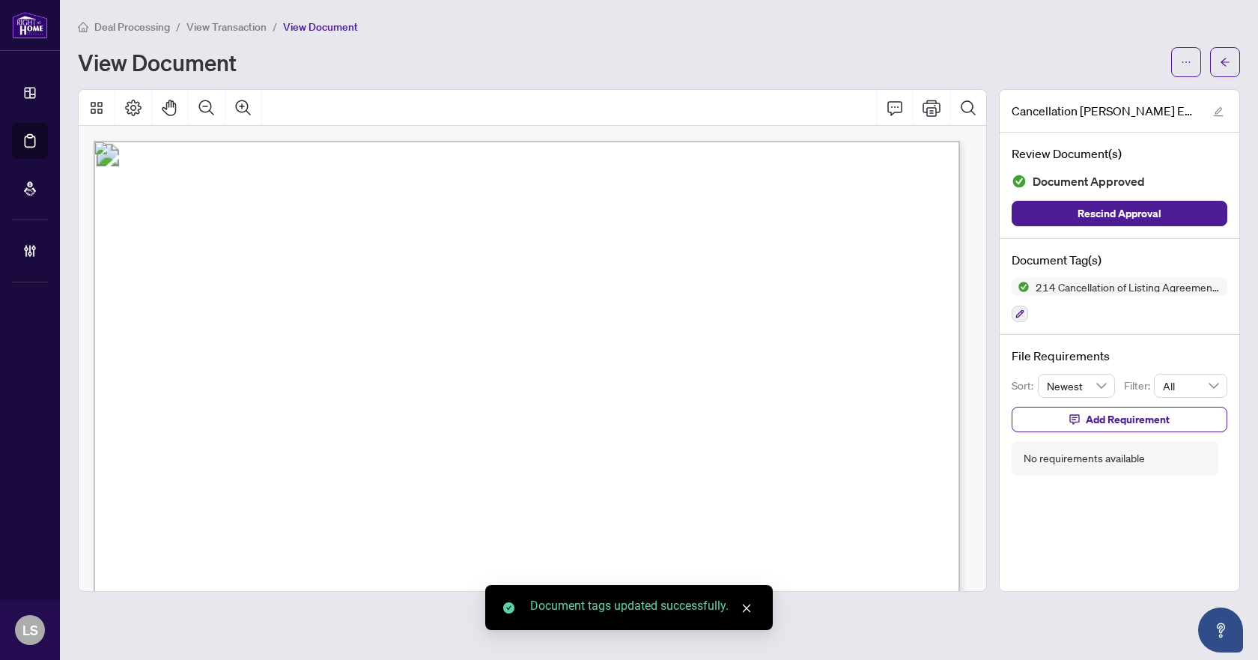
click at [1235, 66] on button "button" at bounding box center [1225, 62] width 30 height 30
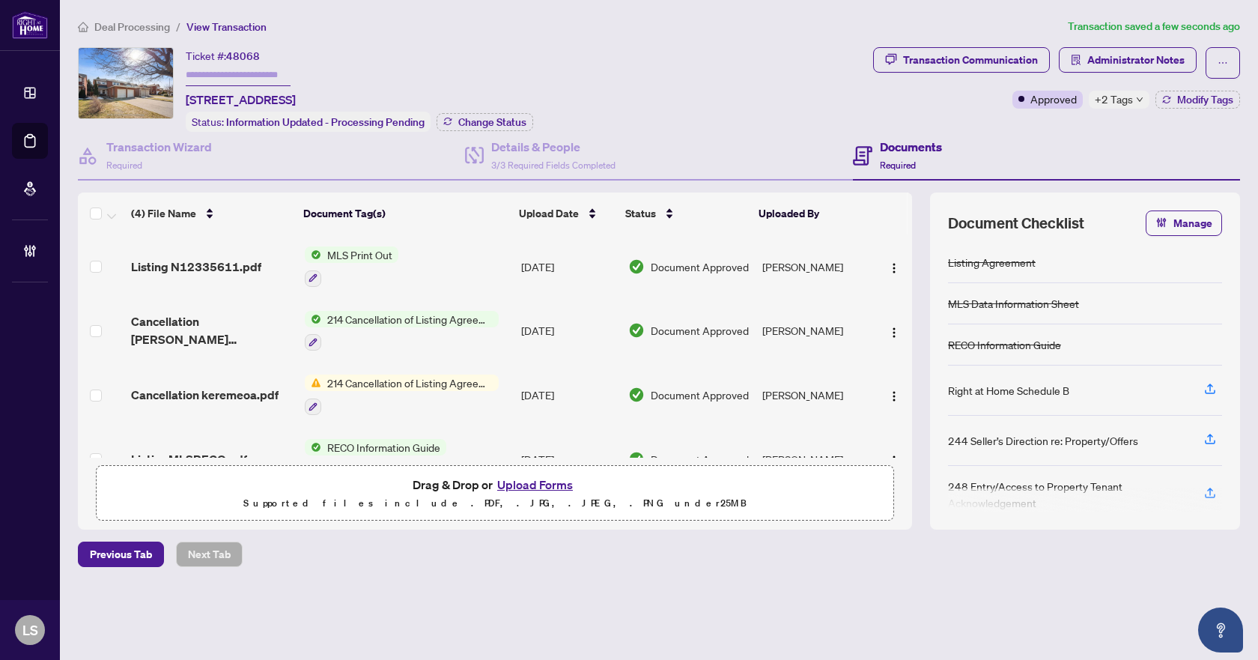
click at [1211, 111] on div "Transaction Communication Administrator Notes Approved +2 Tags Modify Tags" at bounding box center [1056, 89] width 373 height 85
click at [1209, 102] on span "Modify Tags" at bounding box center [1205, 99] width 56 height 10
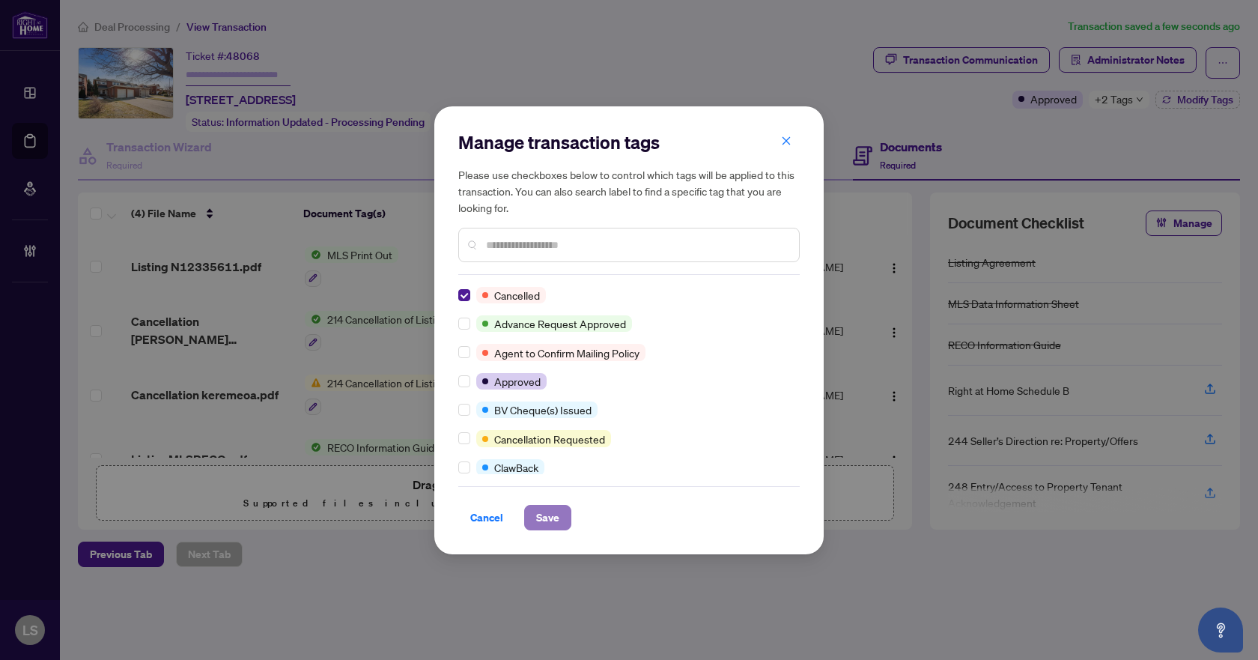
click at [540, 523] on span "Save" at bounding box center [547, 517] width 23 height 24
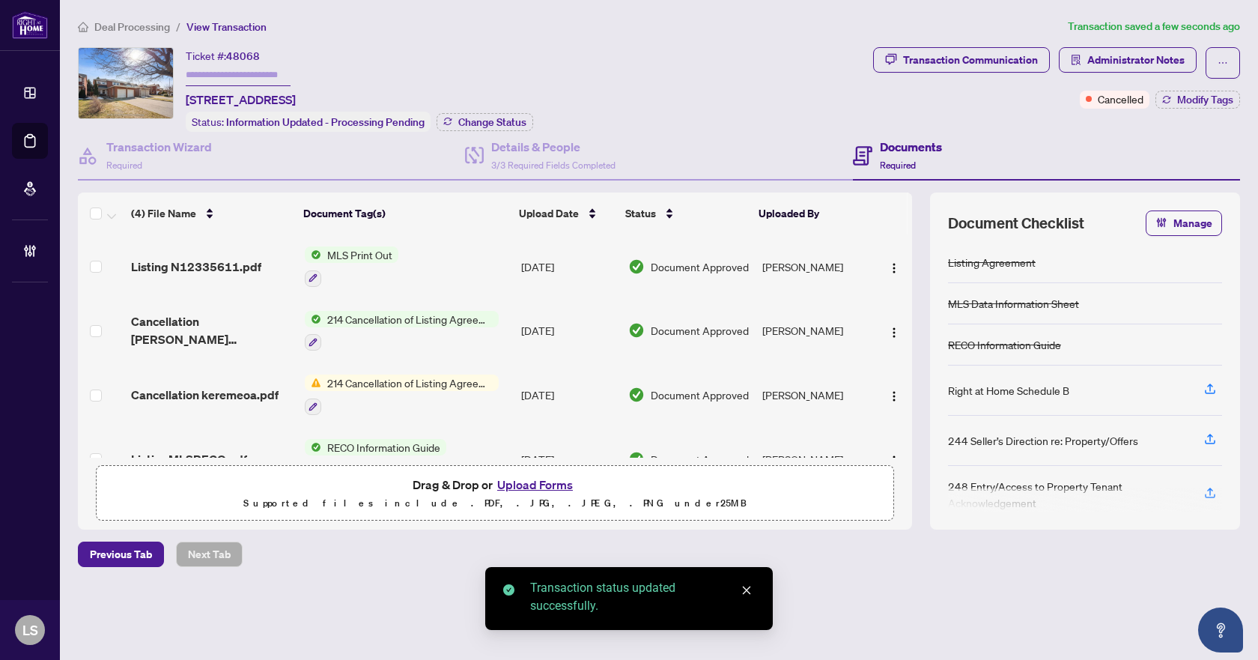
click at [149, 31] on span "Deal Processing" at bounding box center [132, 26] width 76 height 13
